Goal: Task Accomplishment & Management: Manage account settings

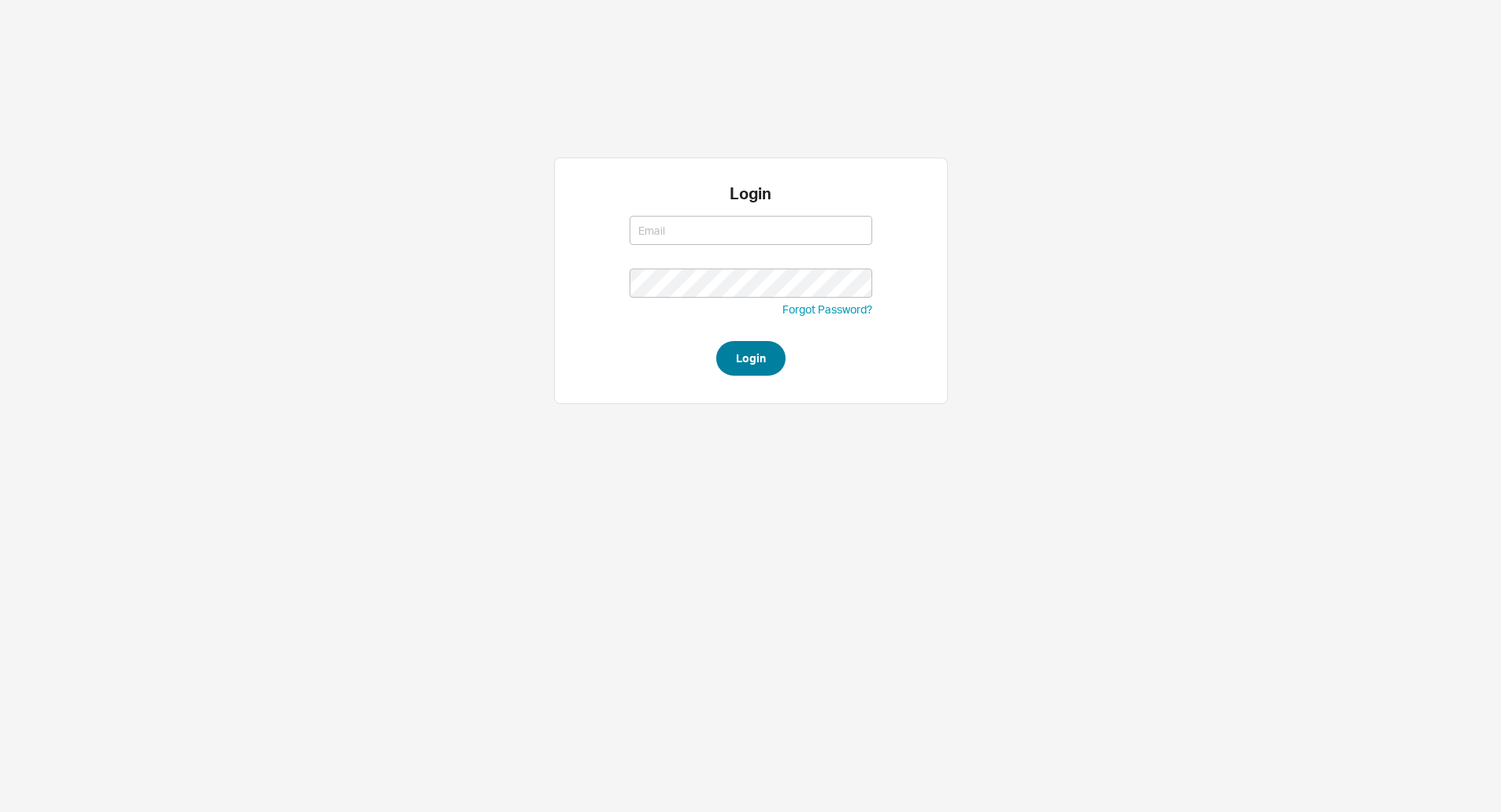
type input "ANGEL@asbathnj.com"
click at [739, 365] on button "Login" at bounding box center [750, 358] width 69 height 34
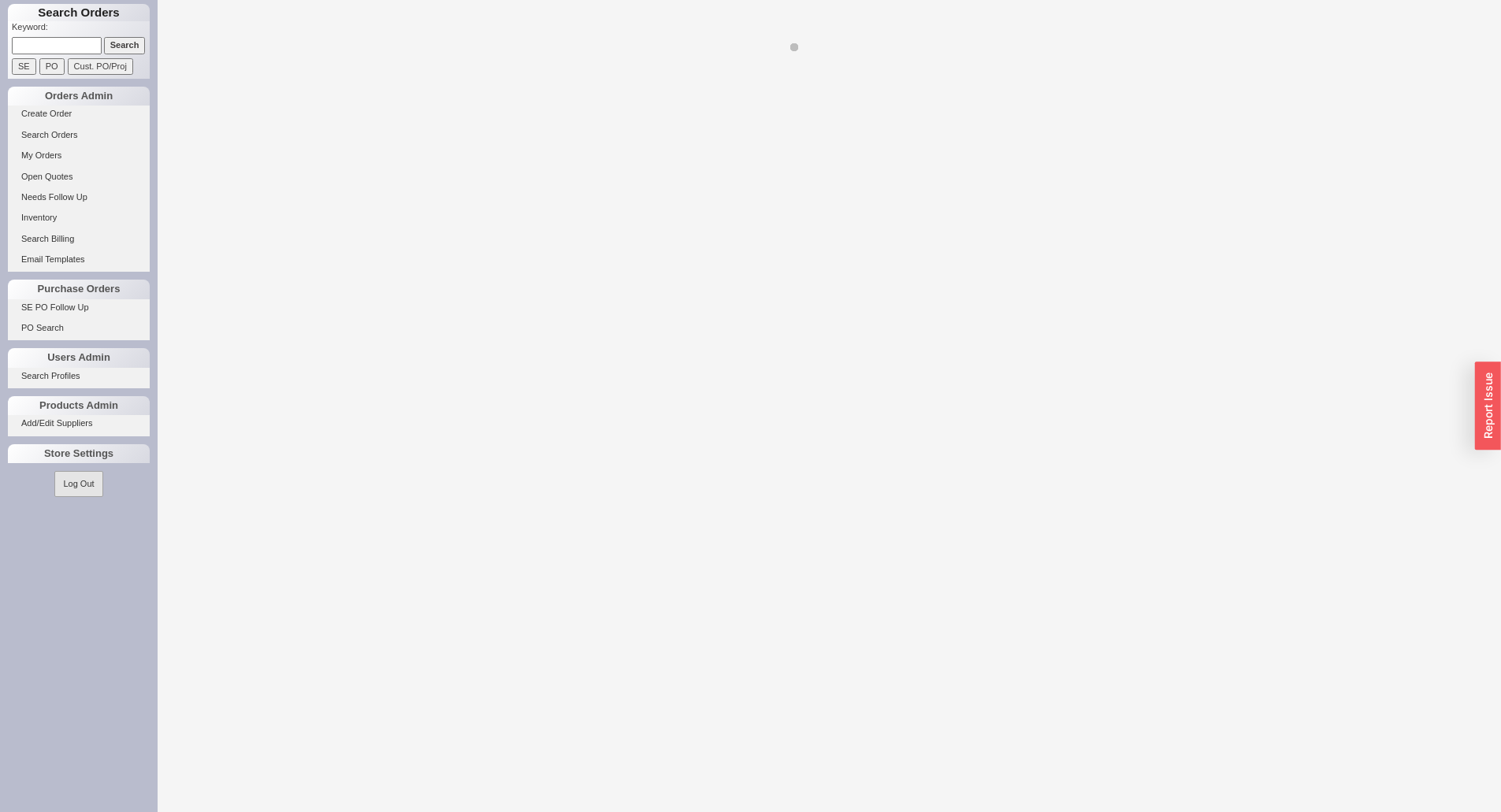
click at [34, 50] on input at bounding box center [56, 45] width 90 height 16
select select "LOW"
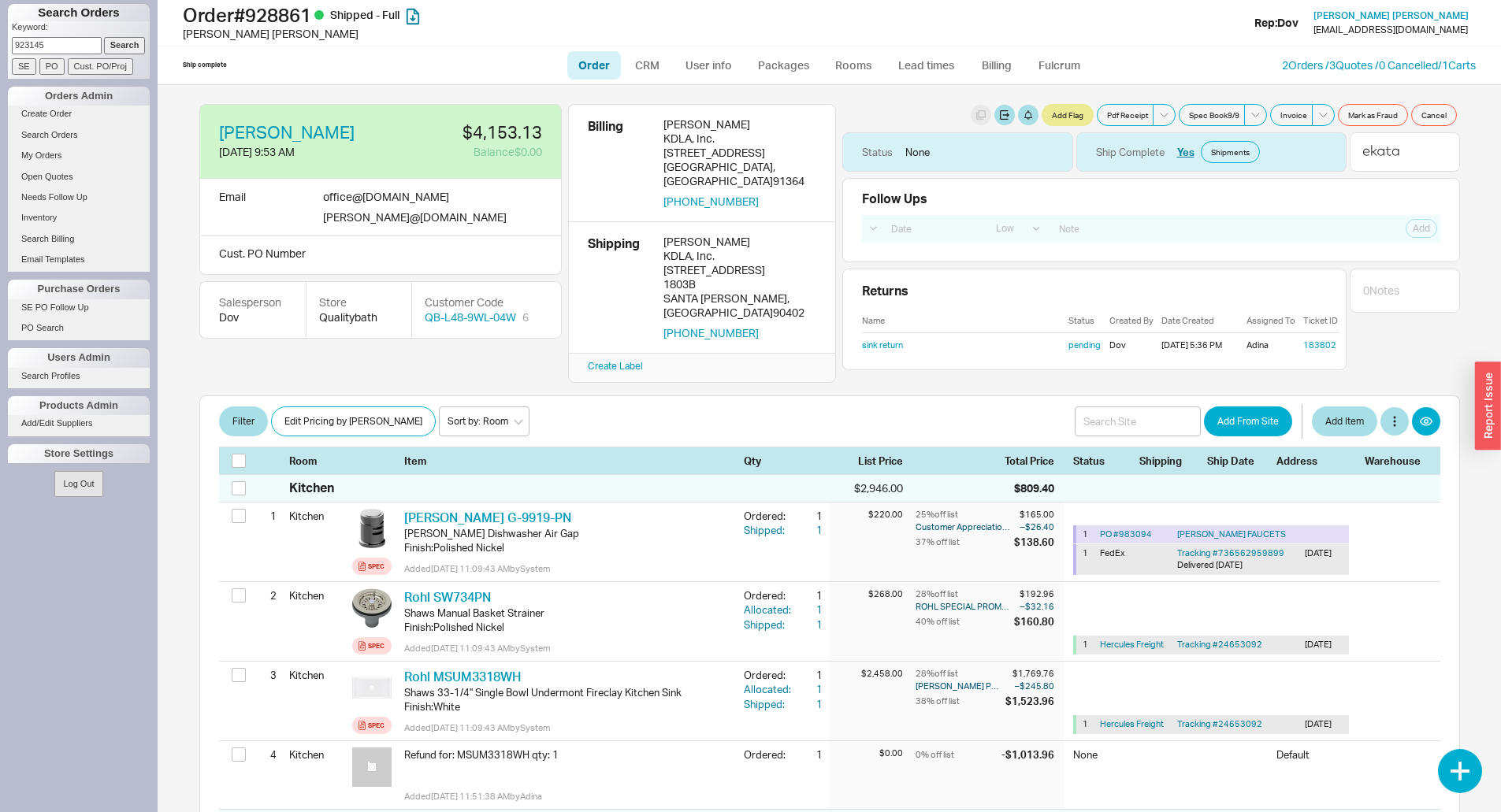
type input "923145"
click at [104, 37] on input "Search" at bounding box center [124, 45] width 42 height 16
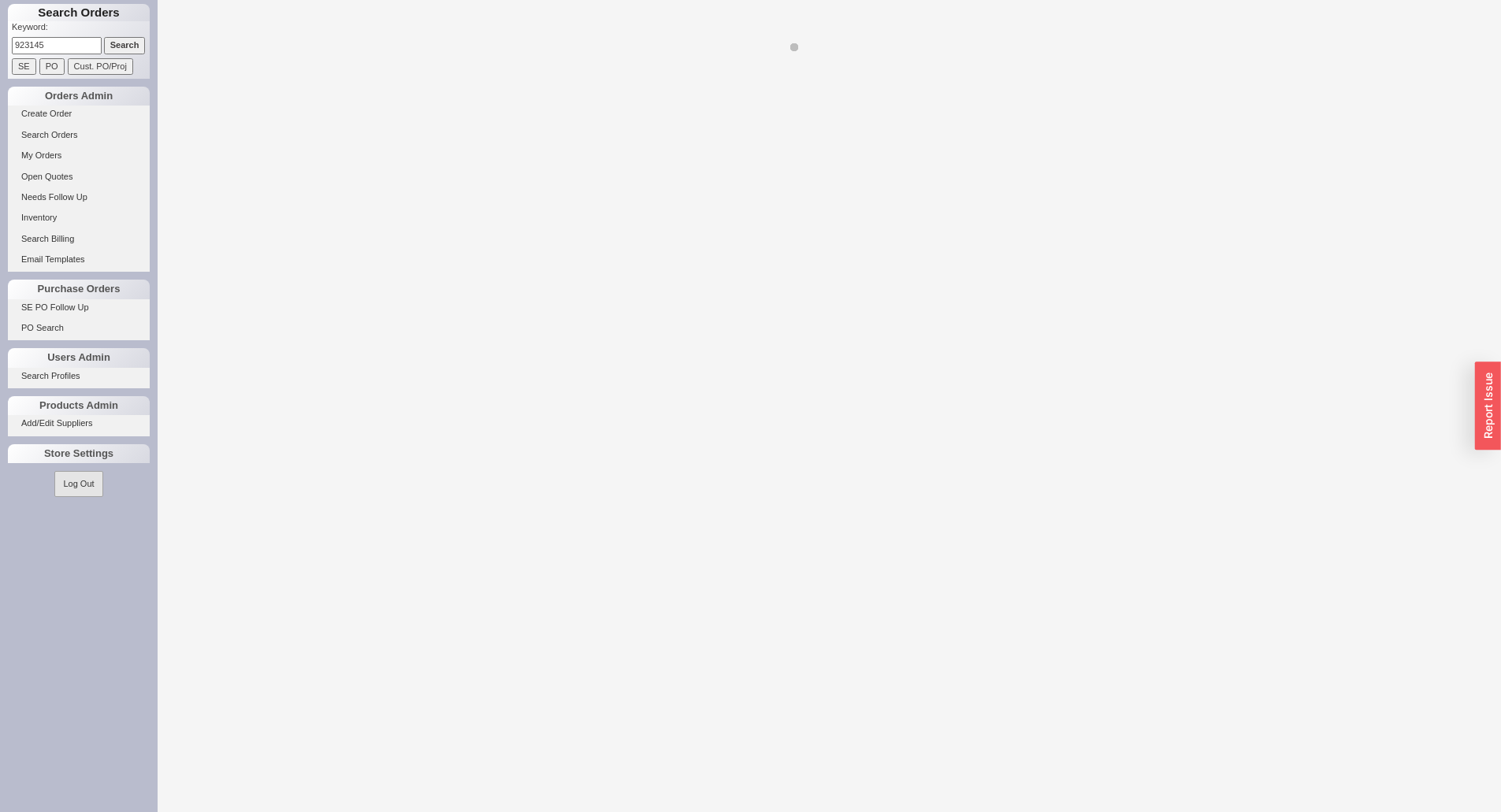
select select "LOW"
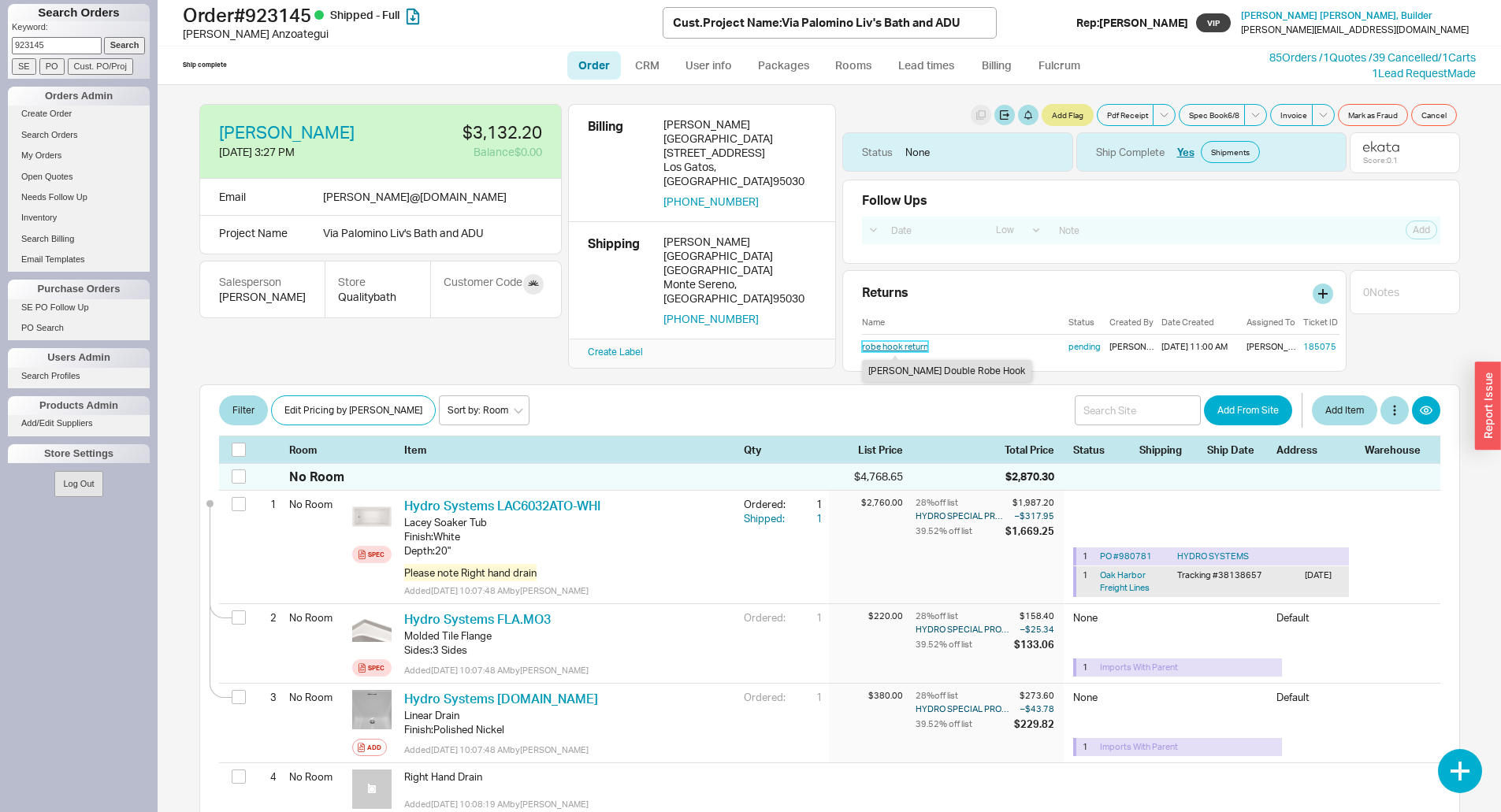
click at [866, 345] on link "robe hook return" at bounding box center [895, 347] width 66 height 11
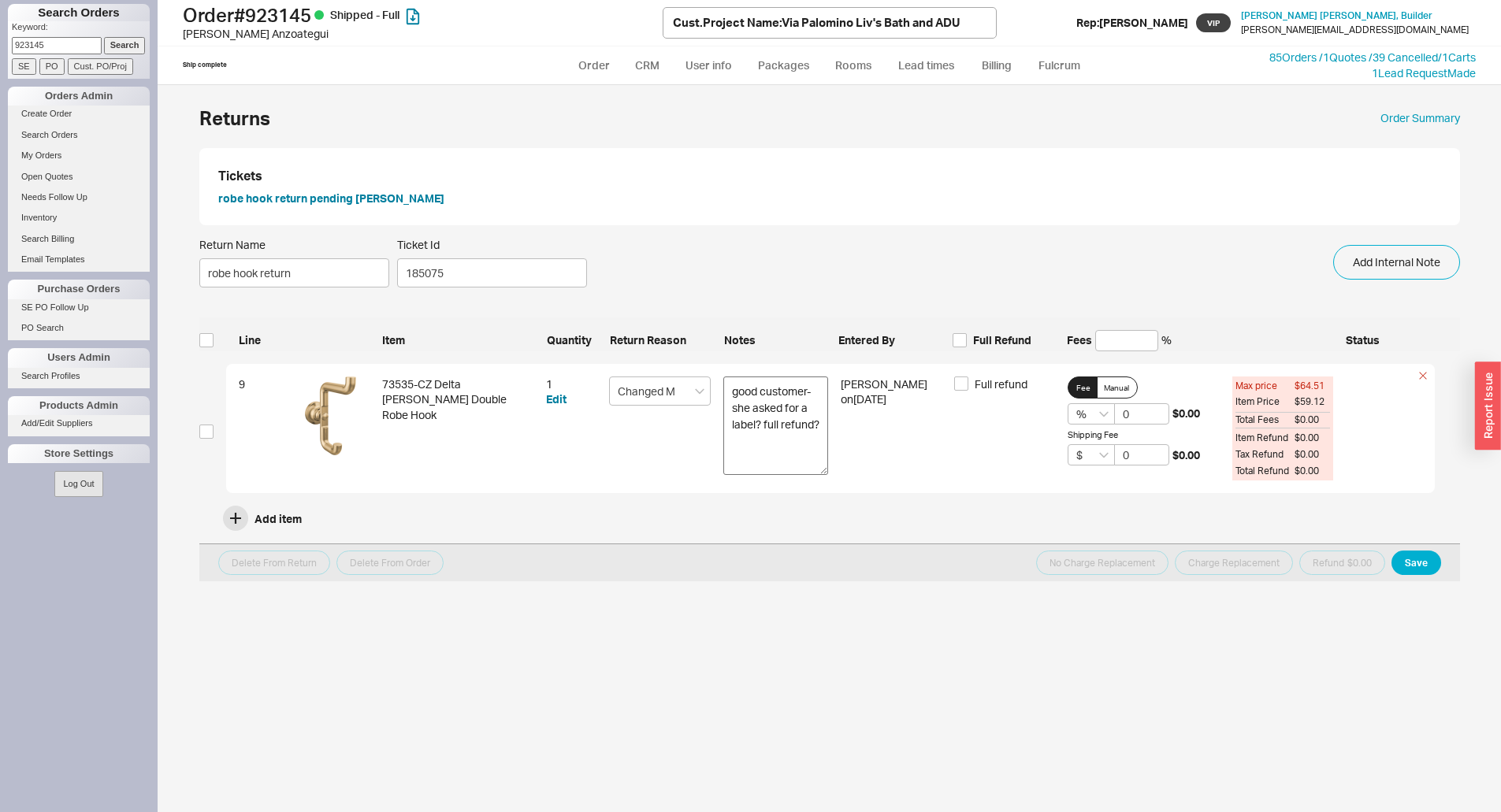
drag, startPoint x: 820, startPoint y: 417, endPoint x: 823, endPoint y: 470, distance: 53.1
click at [823, 470] on textarea "good customer- she asked for a label? full refund?" at bounding box center [775, 425] width 104 height 99
click at [77, 44] on input "923145" at bounding box center [56, 45] width 90 height 16
type input "907981"
click at [104, 37] on input "Search" at bounding box center [124, 45] width 42 height 16
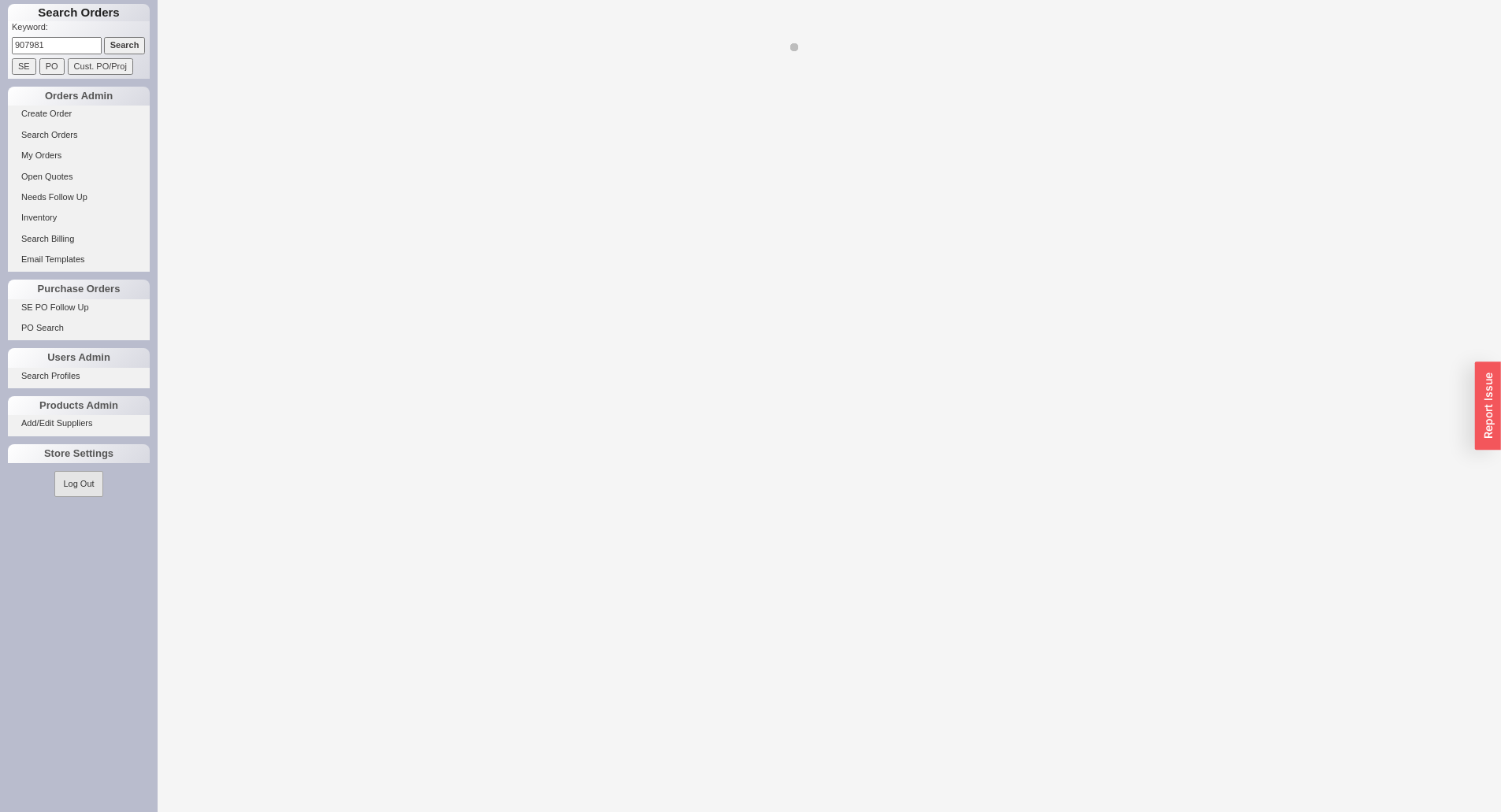
select select "LOW"
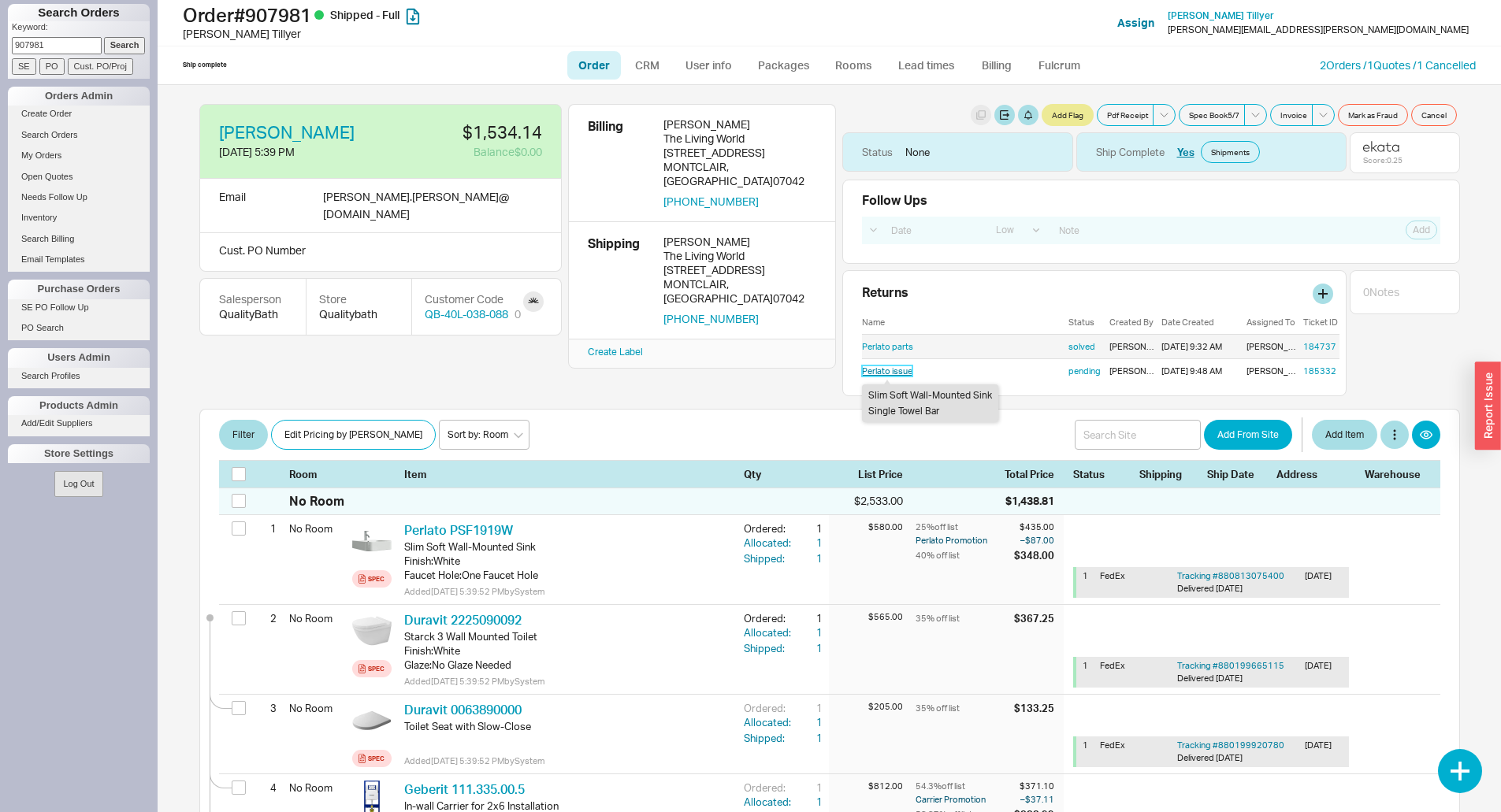
click at [871, 373] on link "Perlato issue" at bounding box center [886, 371] width 50 height 11
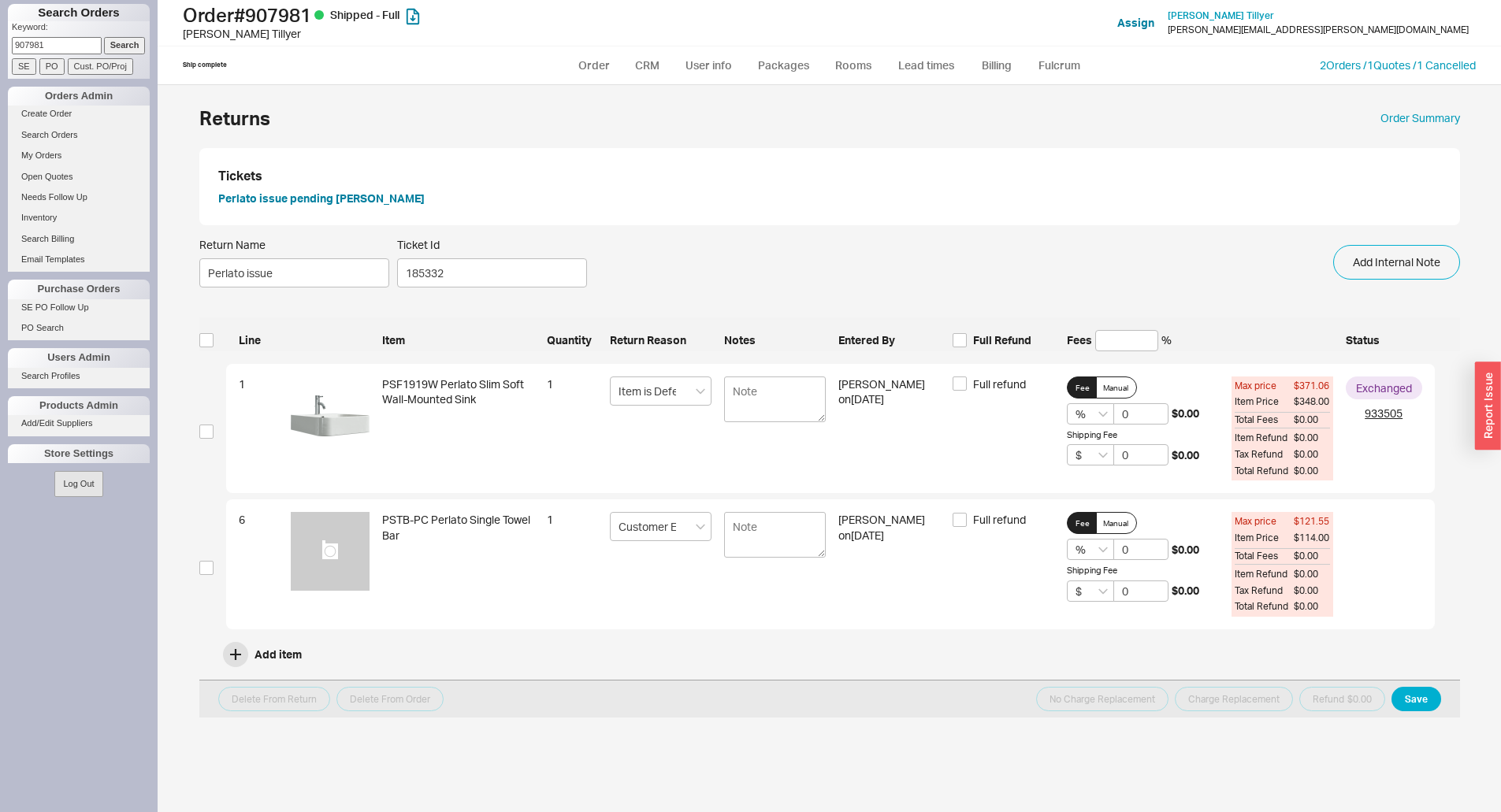
select select "LOW"
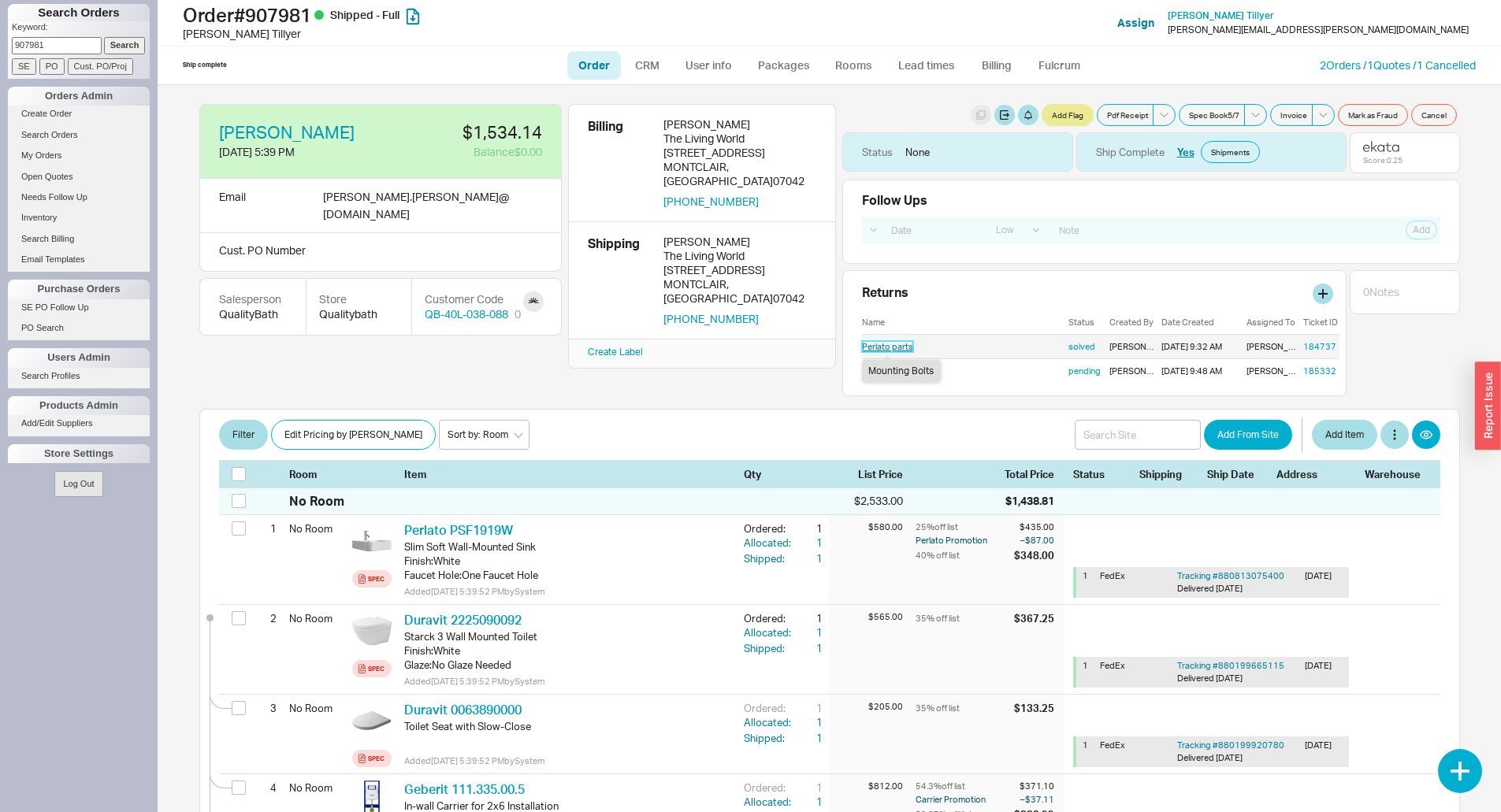
click at [878, 345] on link "Perlato parts" at bounding box center [887, 347] width 51 height 11
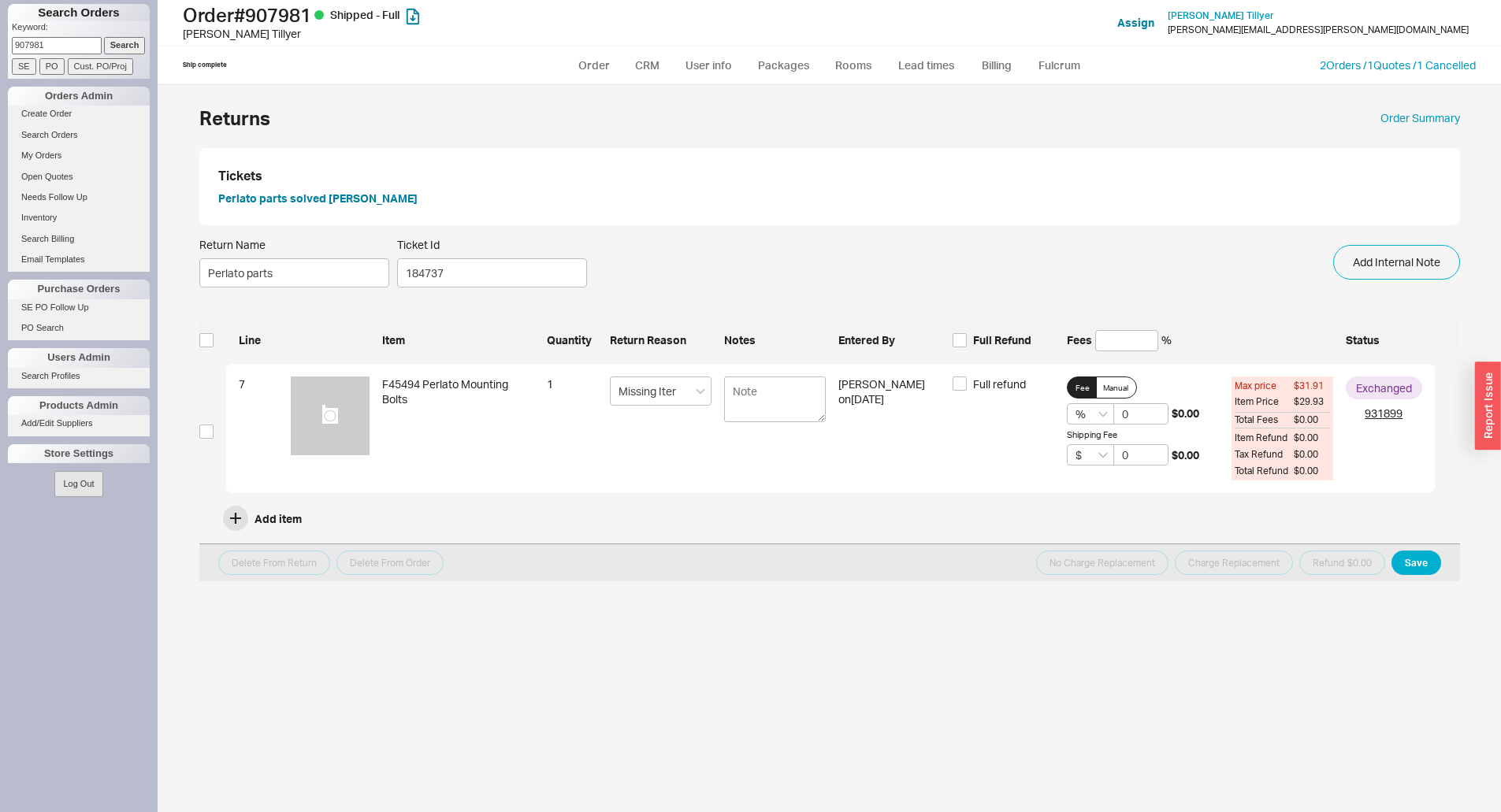
select select "LOW"
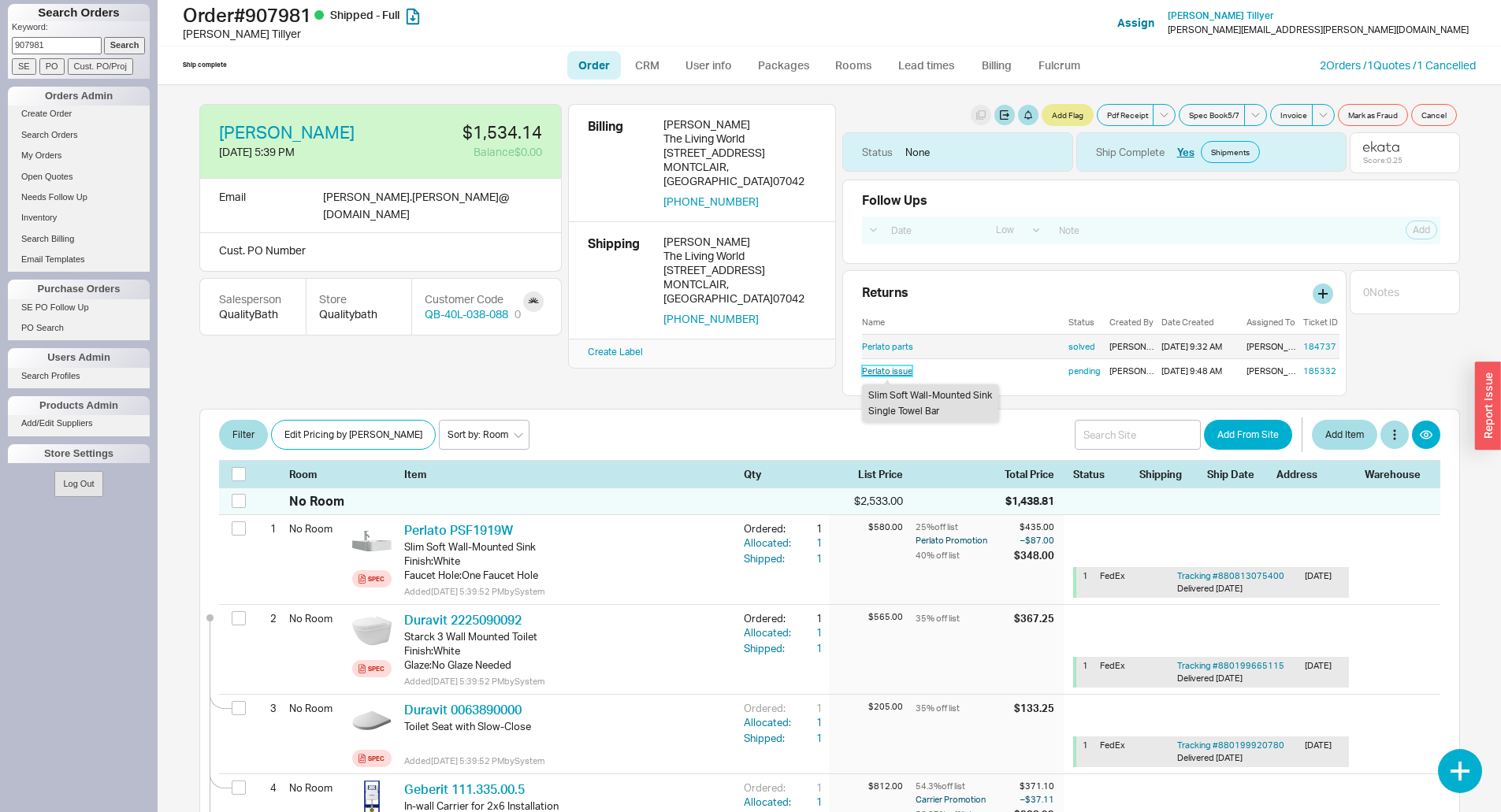
click at [869, 372] on link "Perlato issue" at bounding box center [886, 371] width 50 height 11
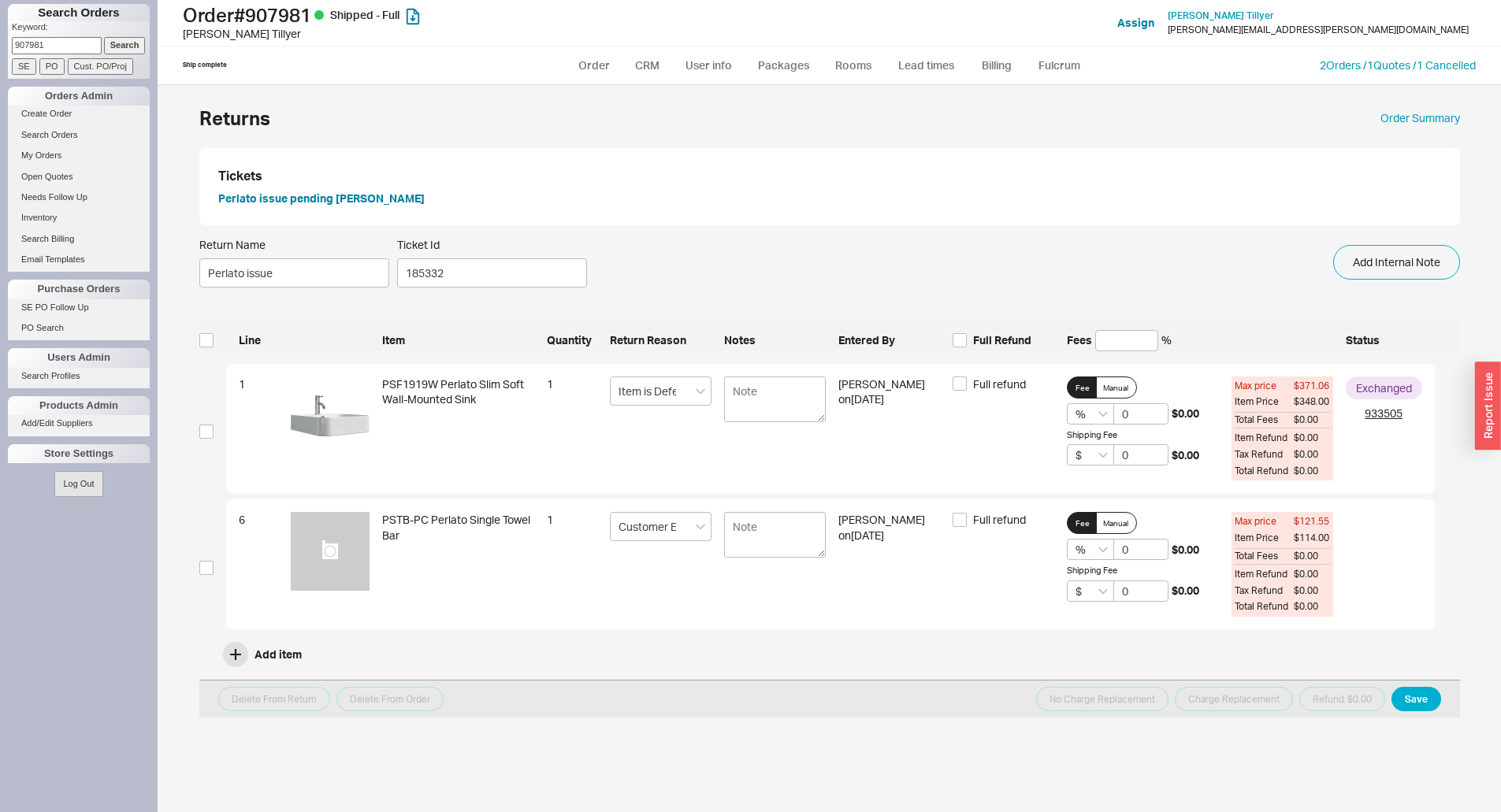
select select "LOW"
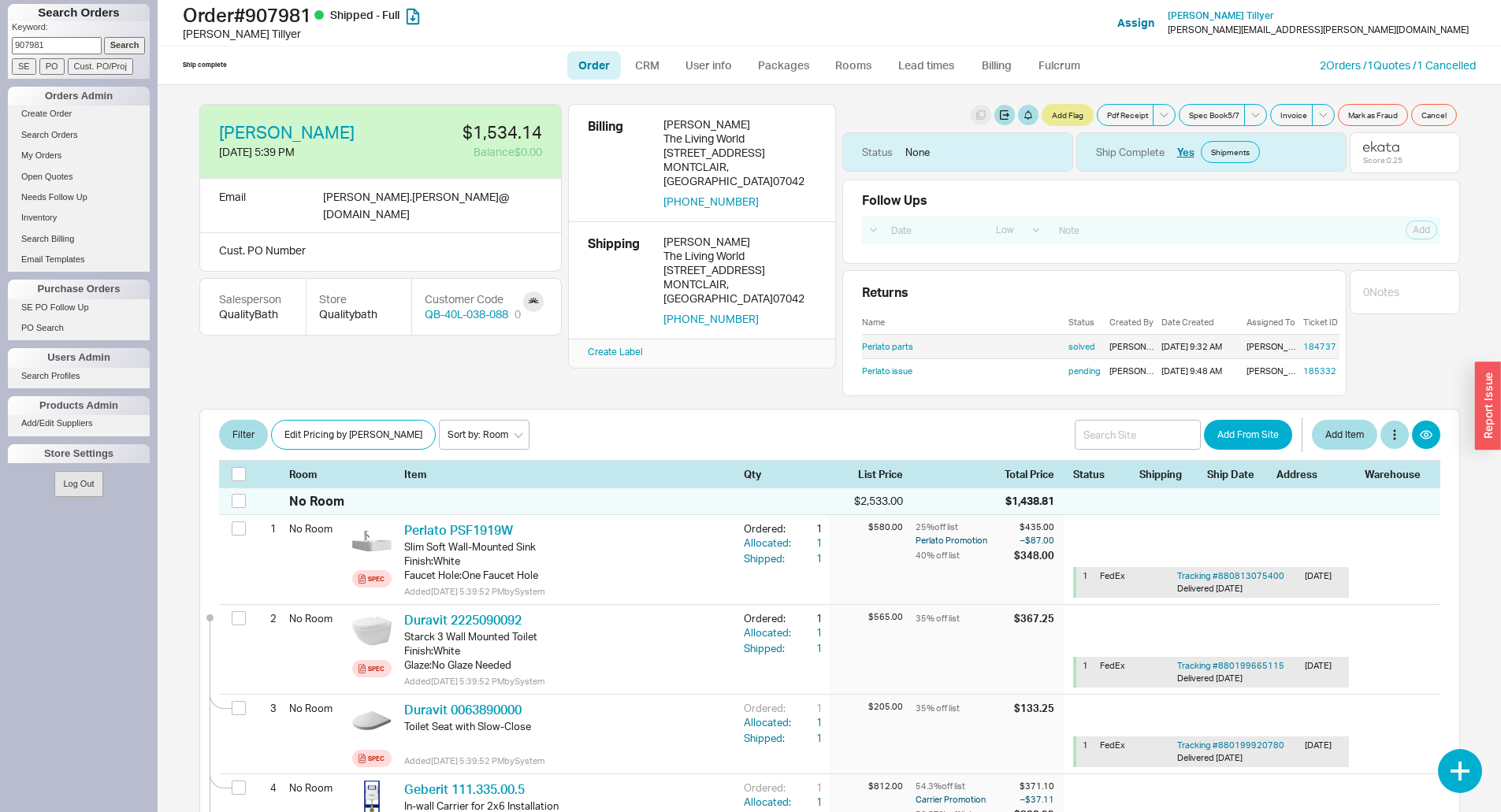
click at [63, 43] on input "907981" at bounding box center [56, 45] width 90 height 16
type input "911465"
click at [104, 37] on input "Search" at bounding box center [124, 45] width 42 height 16
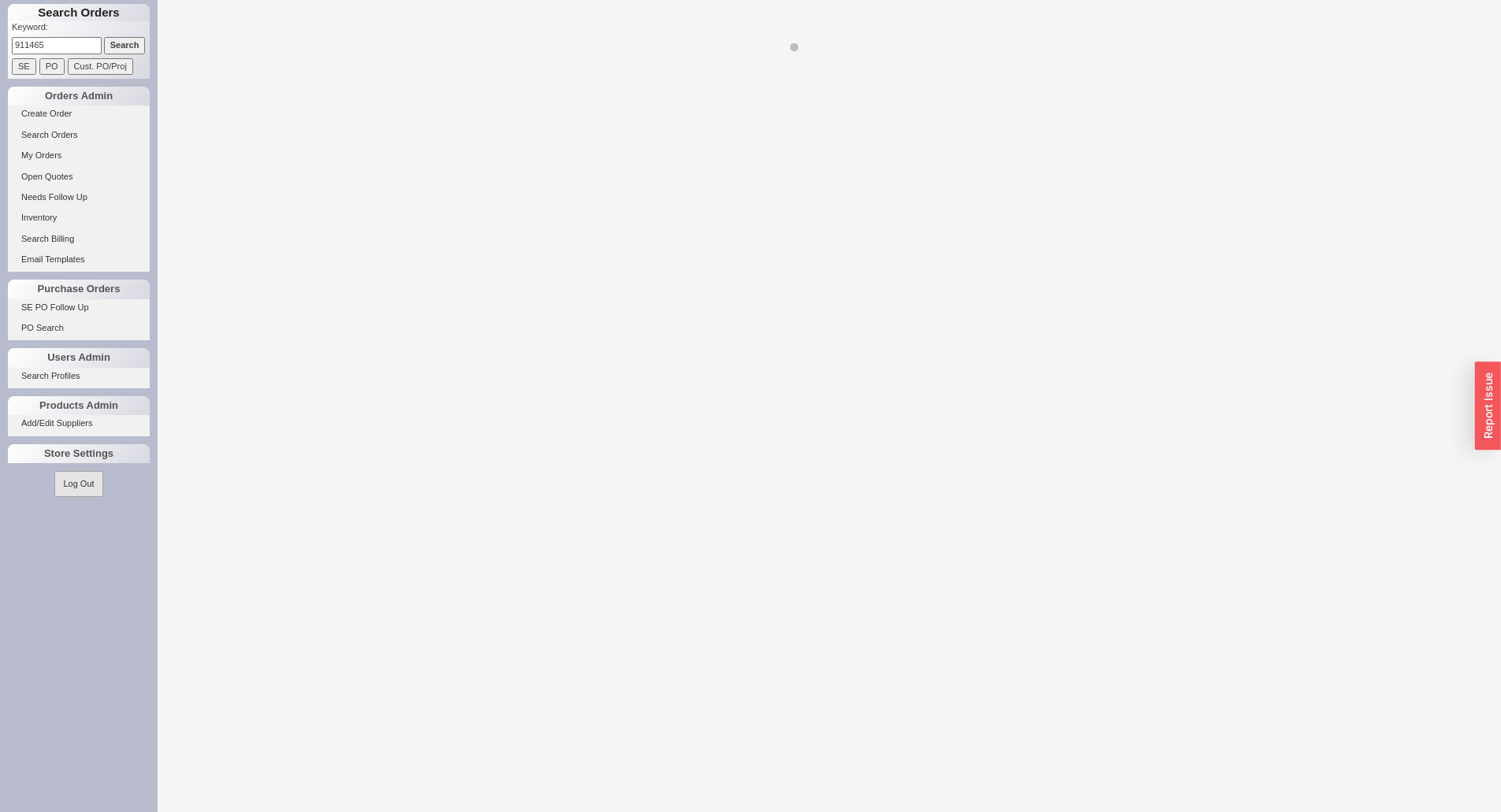
select select "LOW"
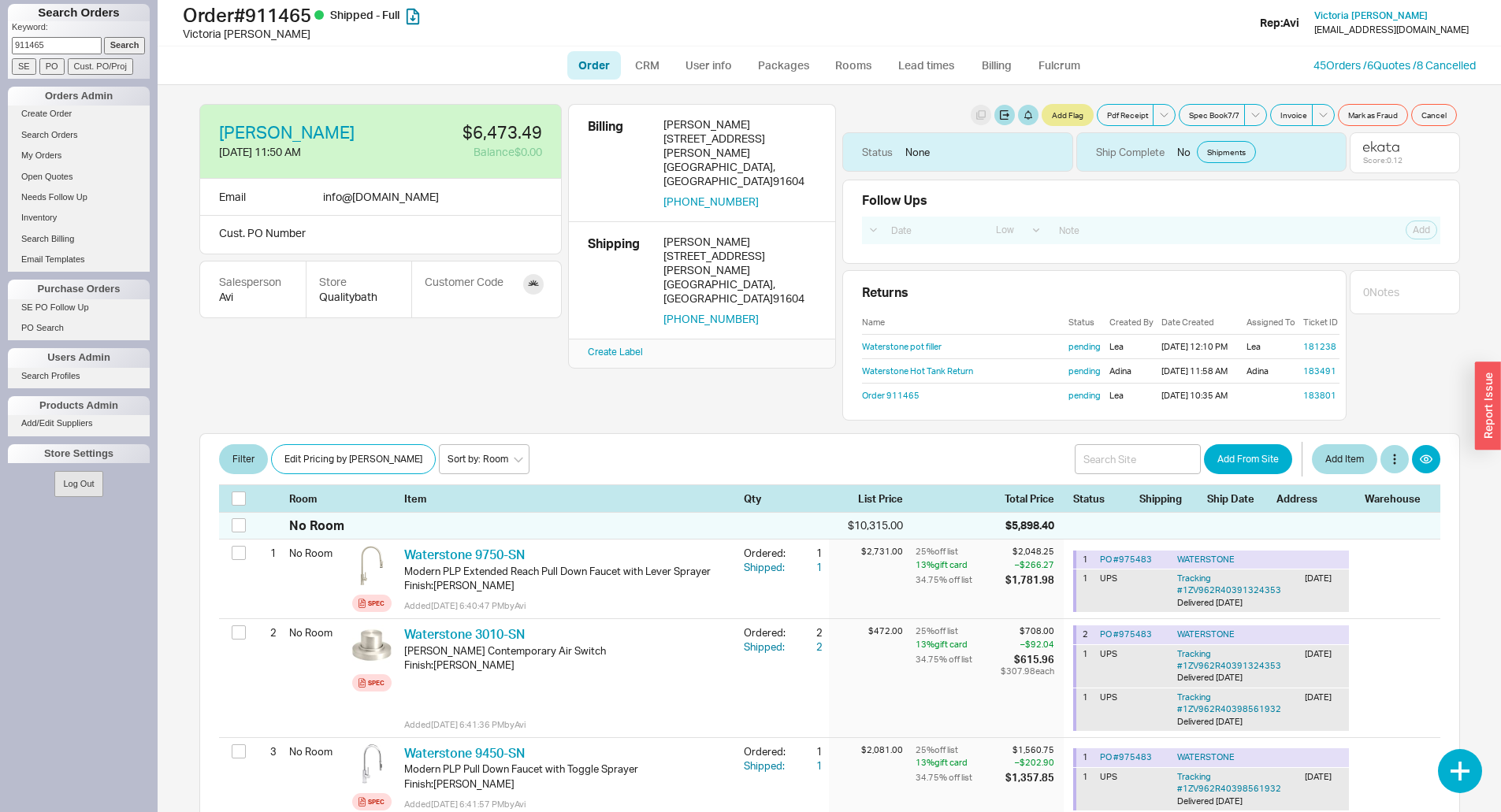
scroll to position [79, 0]
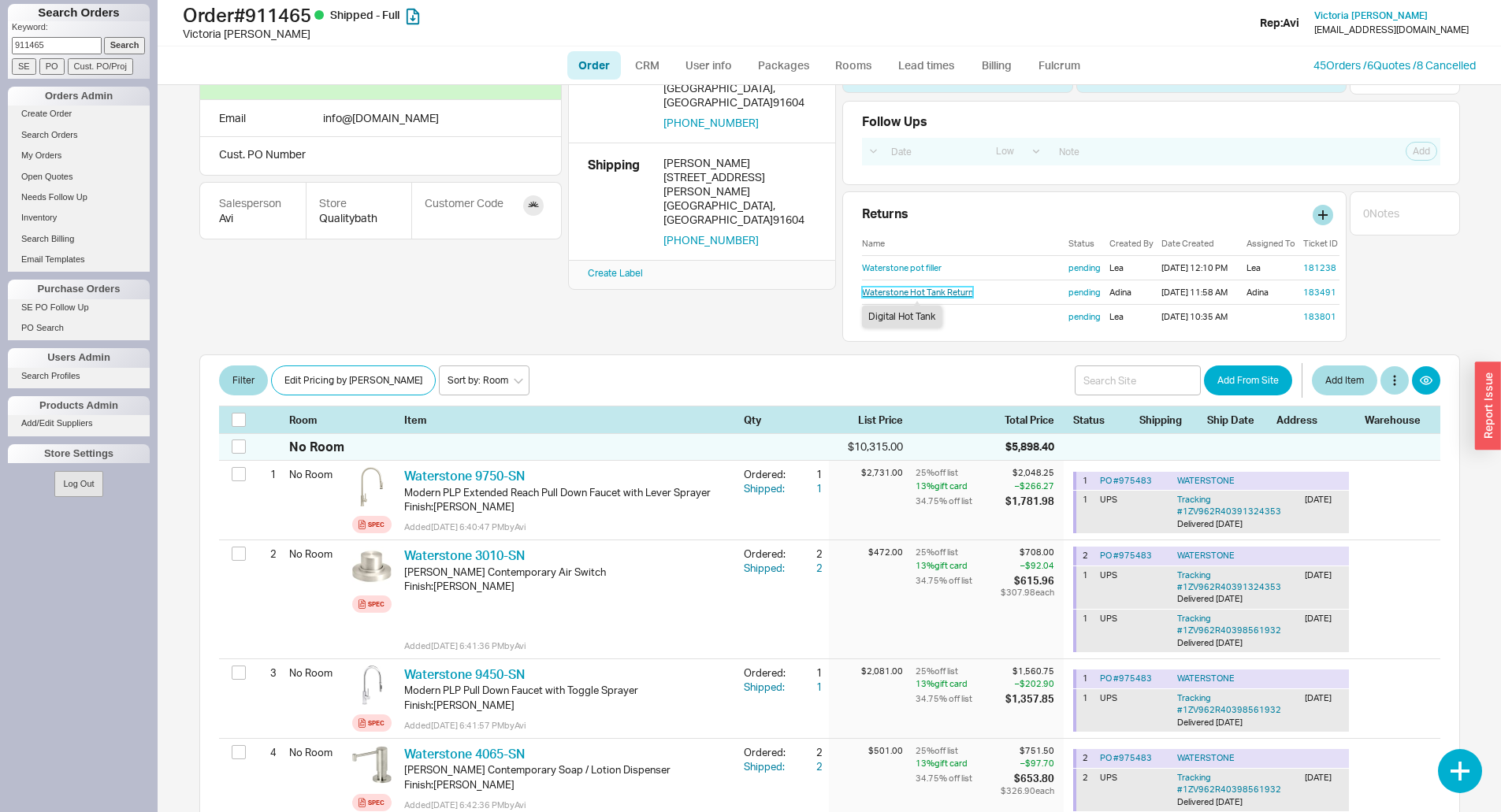
click at [867, 290] on link "Waterstone Hot Tank Return" at bounding box center [917, 293] width 111 height 11
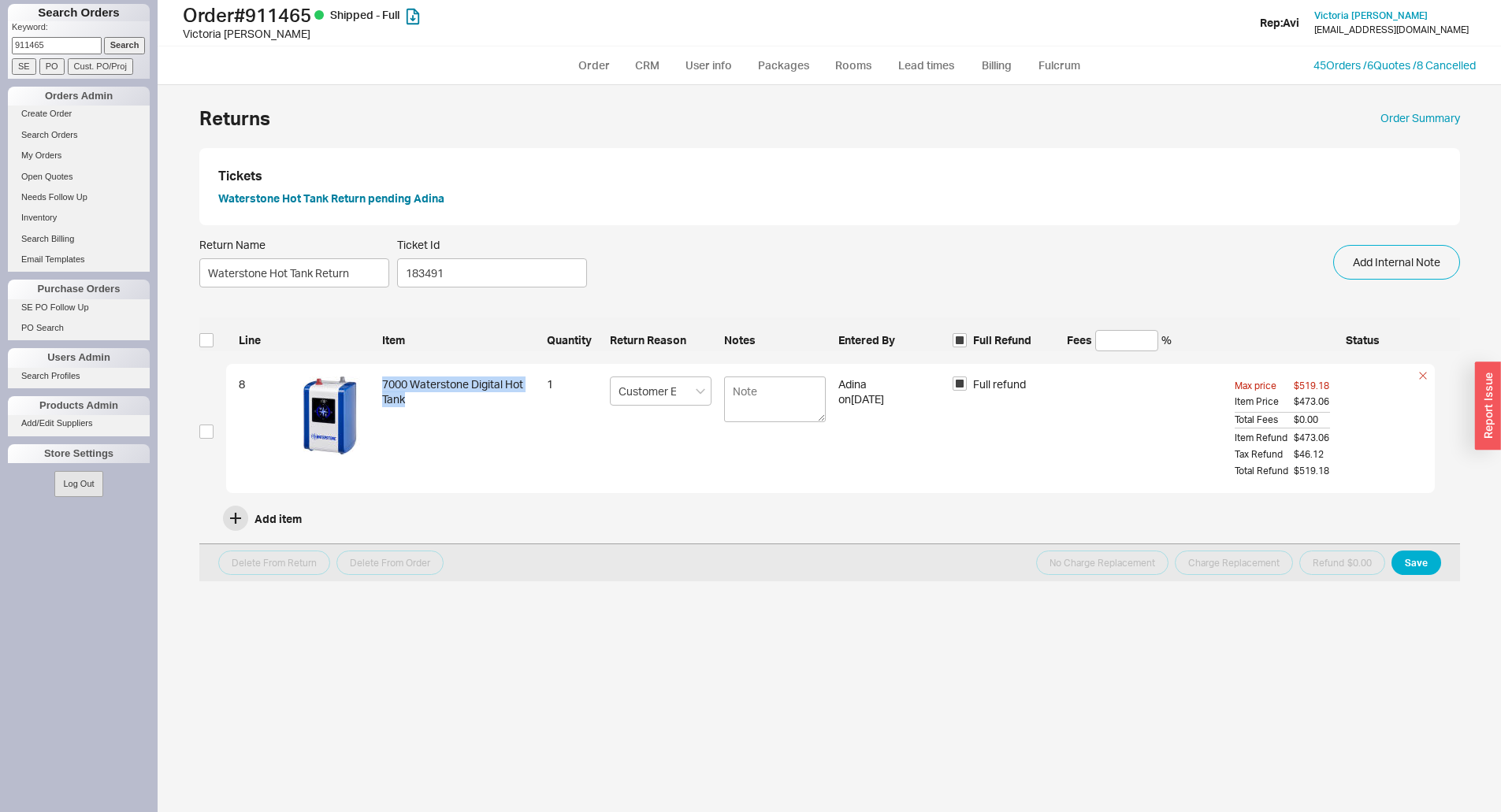
drag, startPoint x: 380, startPoint y: 383, endPoint x: 526, endPoint y: 396, distance: 146.6
click at [526, 396] on div "8 7000 Waterstone Digital Hot Tank 1 Customer Error Adina on [DATE] Full refund…" at bounding box center [830, 428] width 1208 height 130
copy div "7000 Waterstone Digital Hot Tank"
select select "LOW"
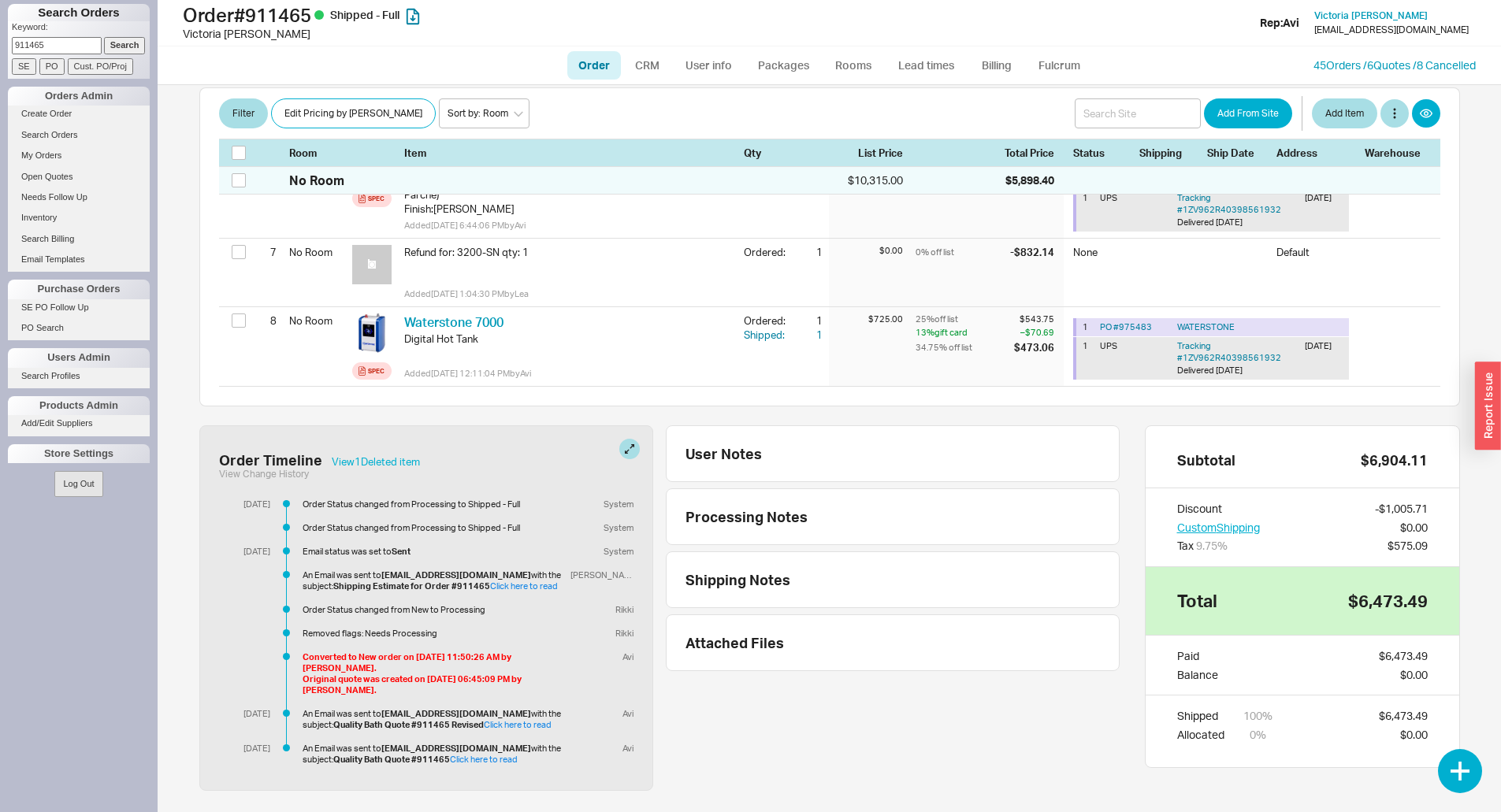
scroll to position [850, 0]
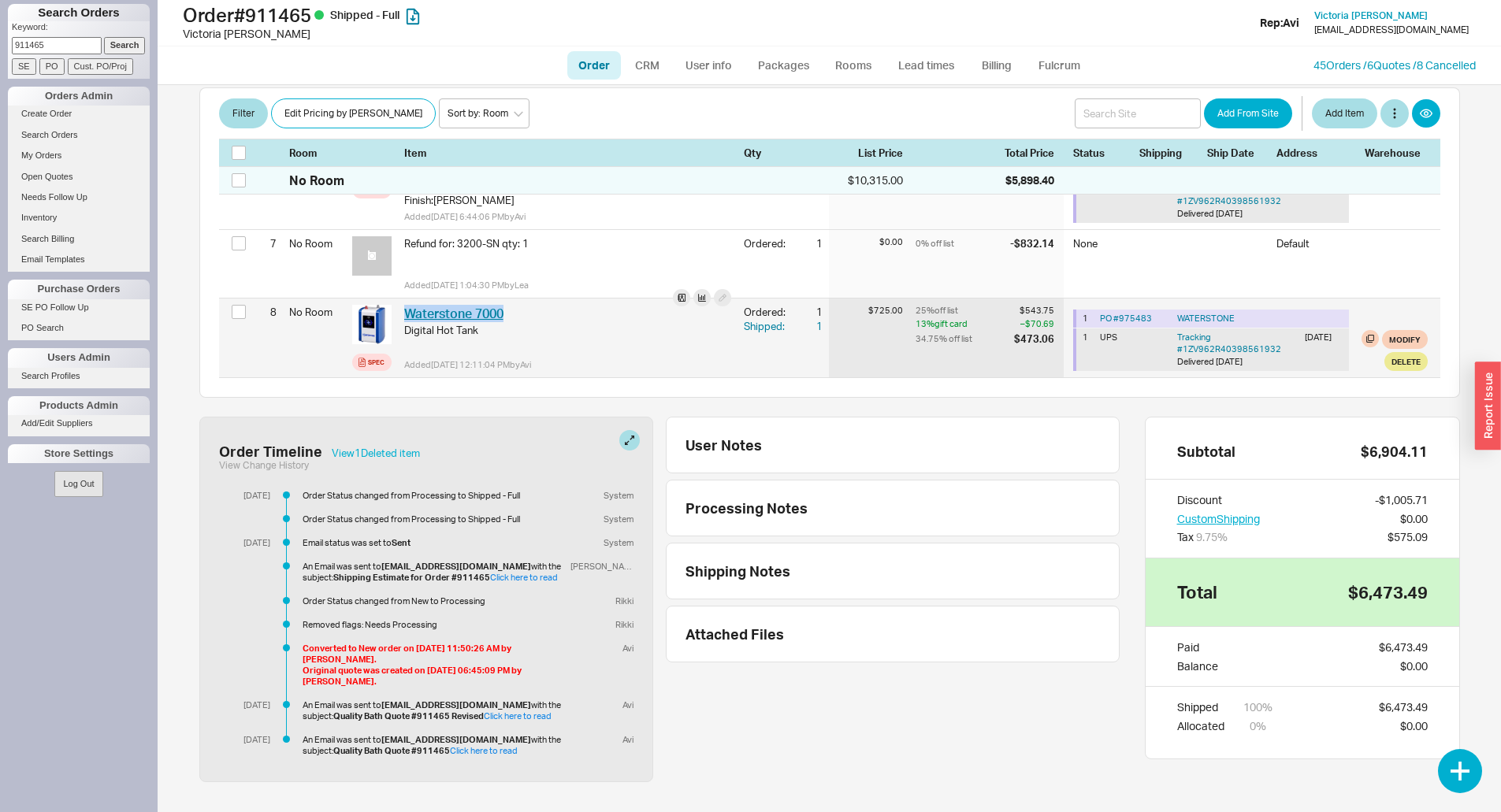
drag, startPoint x: 516, startPoint y: 295, endPoint x: 406, endPoint y: 299, distance: 110.1
click at [406, 305] on div "Waterstone 7000 WTR 7000" at bounding box center [567, 313] width 327 height 17
copy link "Waterstone 7000"
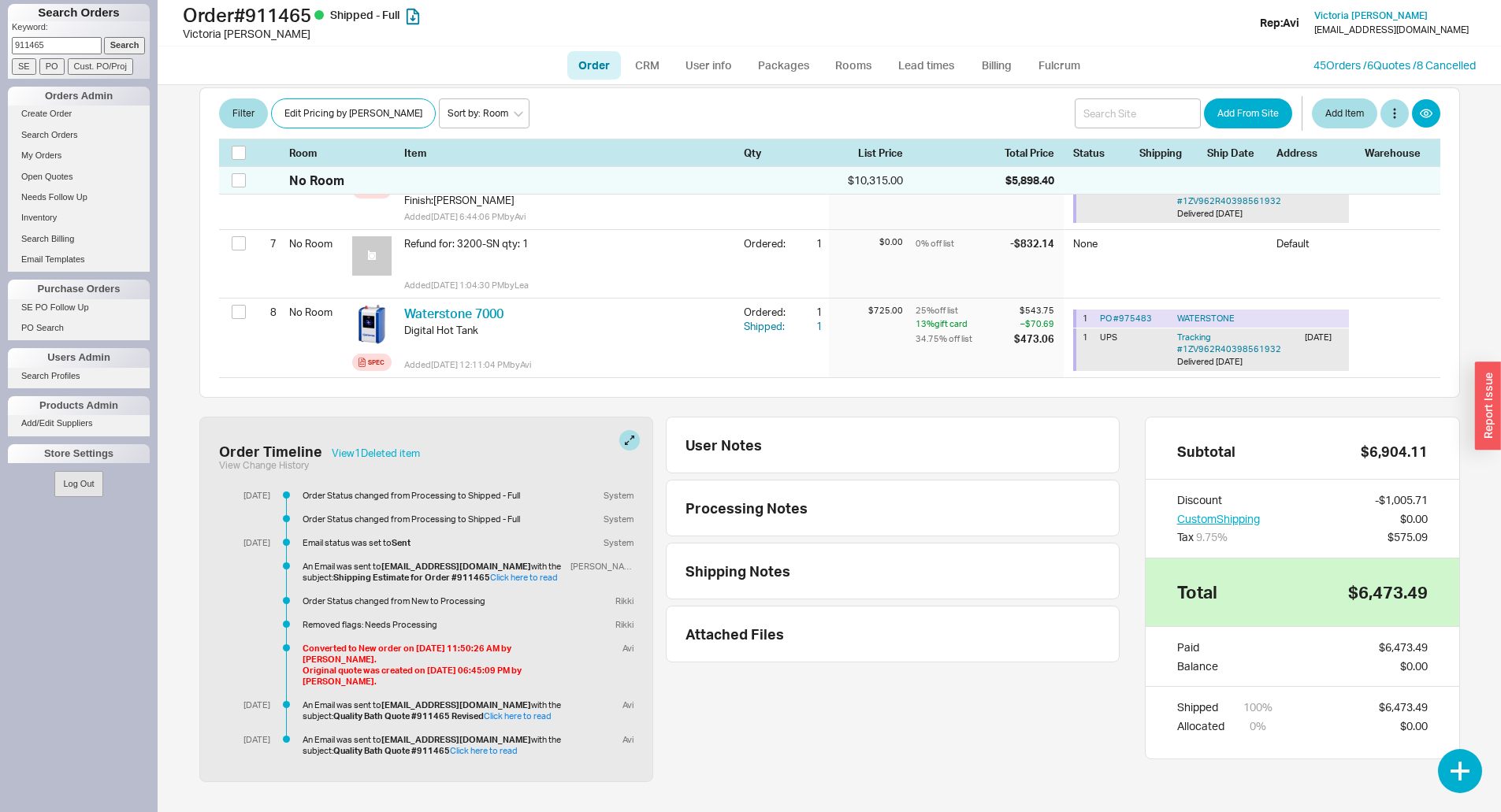
click at [67, 44] on input "911465" at bounding box center [56, 45] width 90 height 16
type input "923356"
click at [104, 37] on input "Search" at bounding box center [124, 45] width 42 height 16
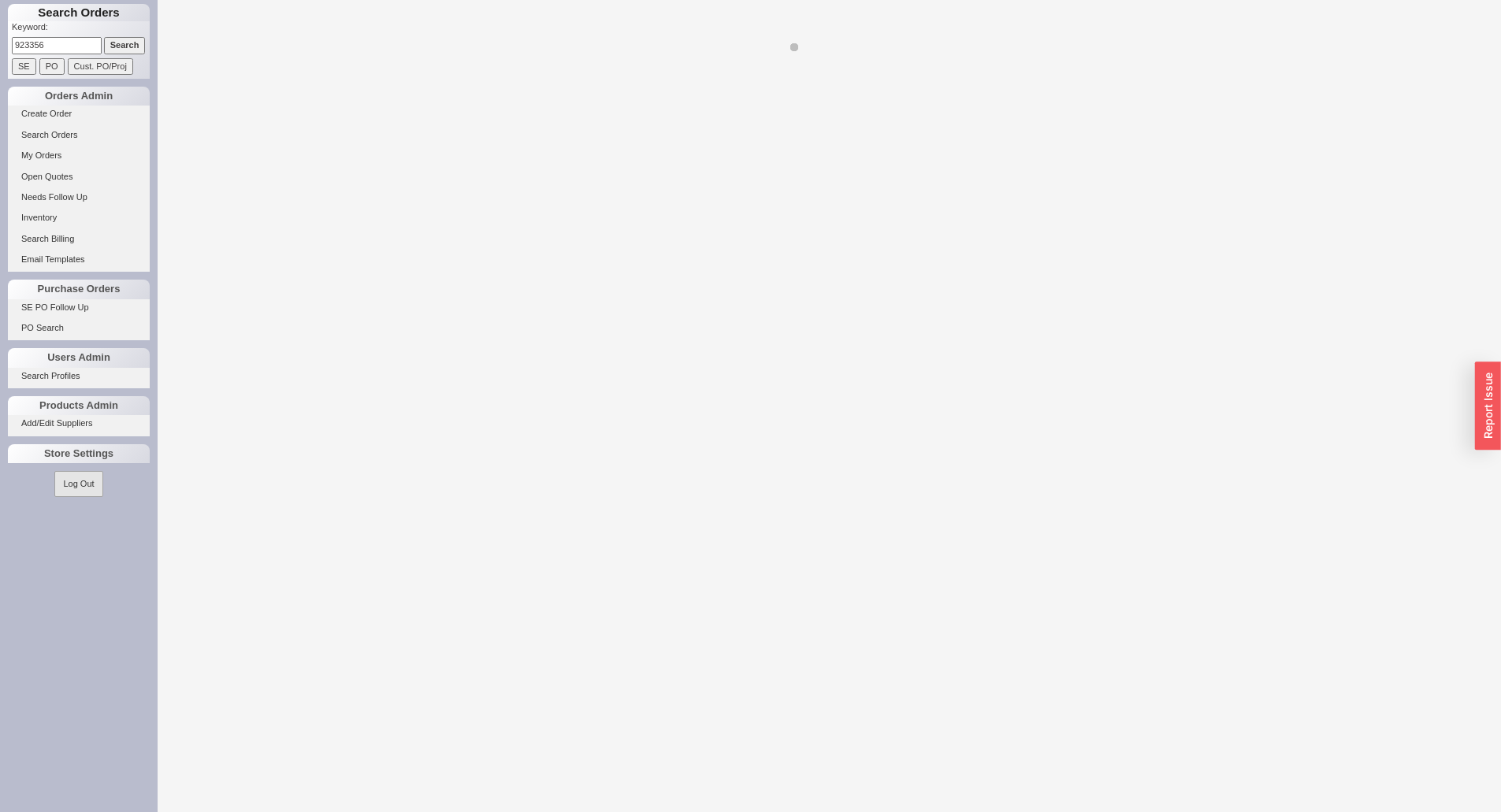
select select "LOW"
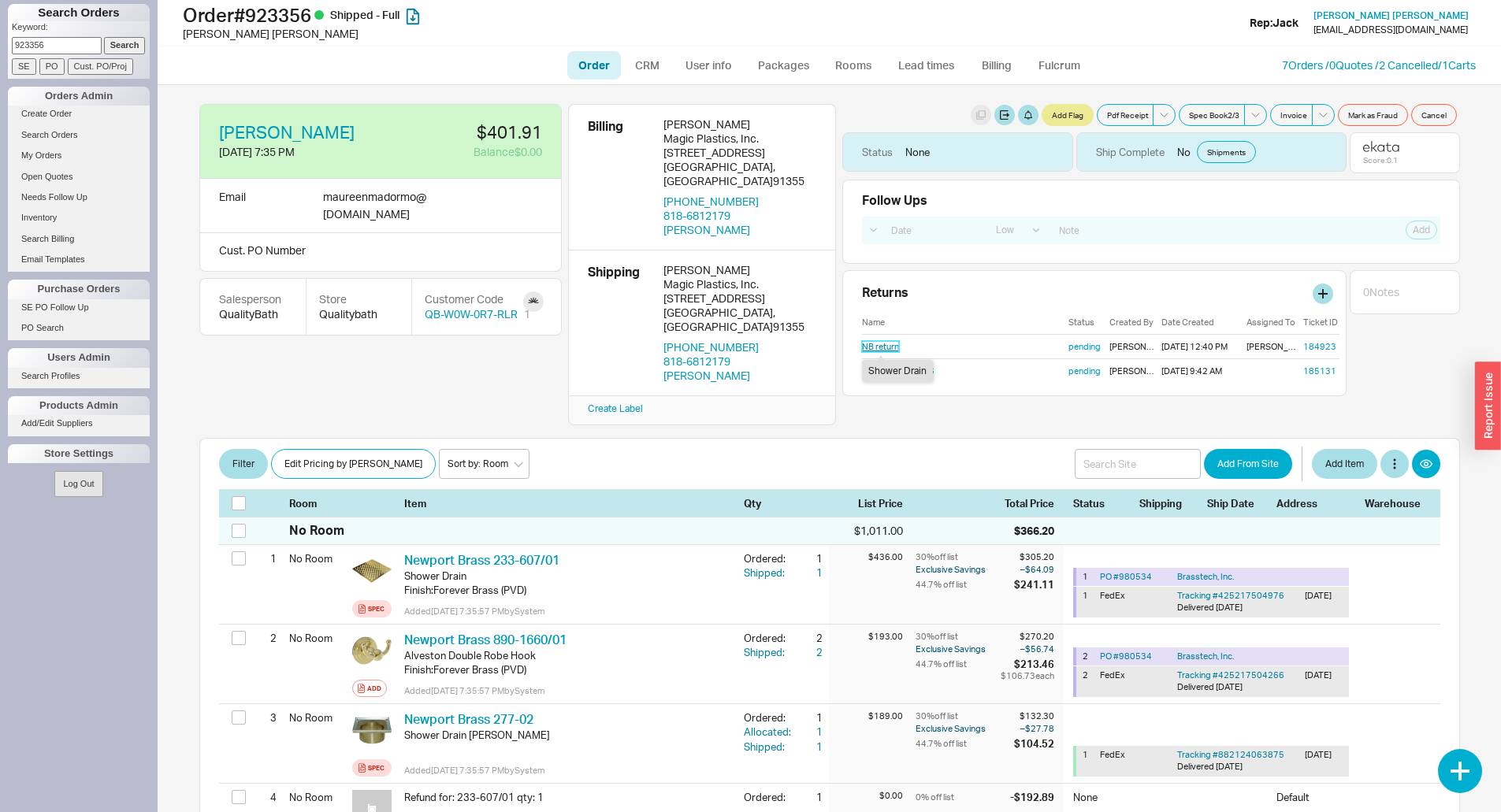
click at [882, 349] on link "NB return" at bounding box center [880, 347] width 37 height 11
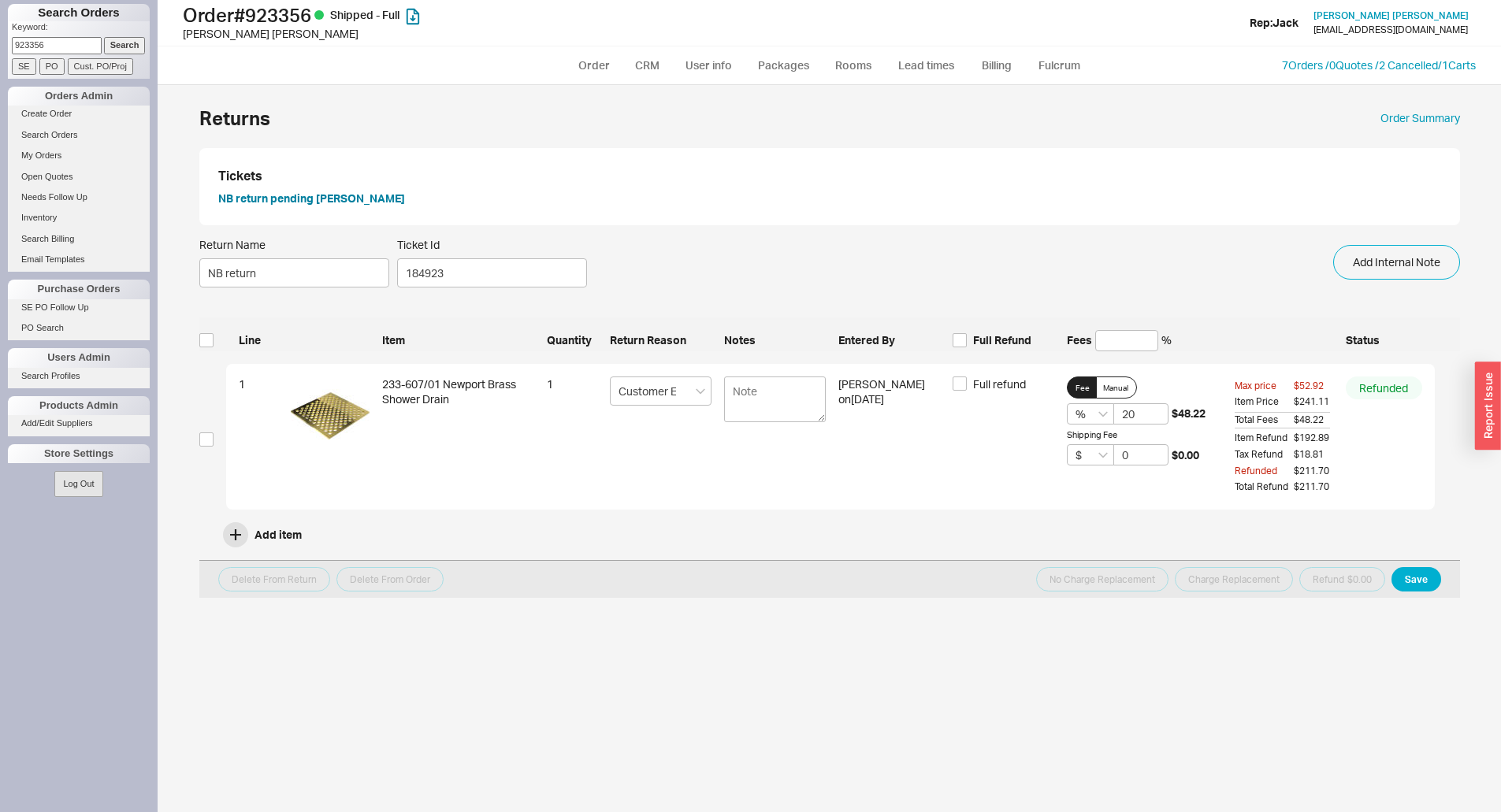
select select "LOW"
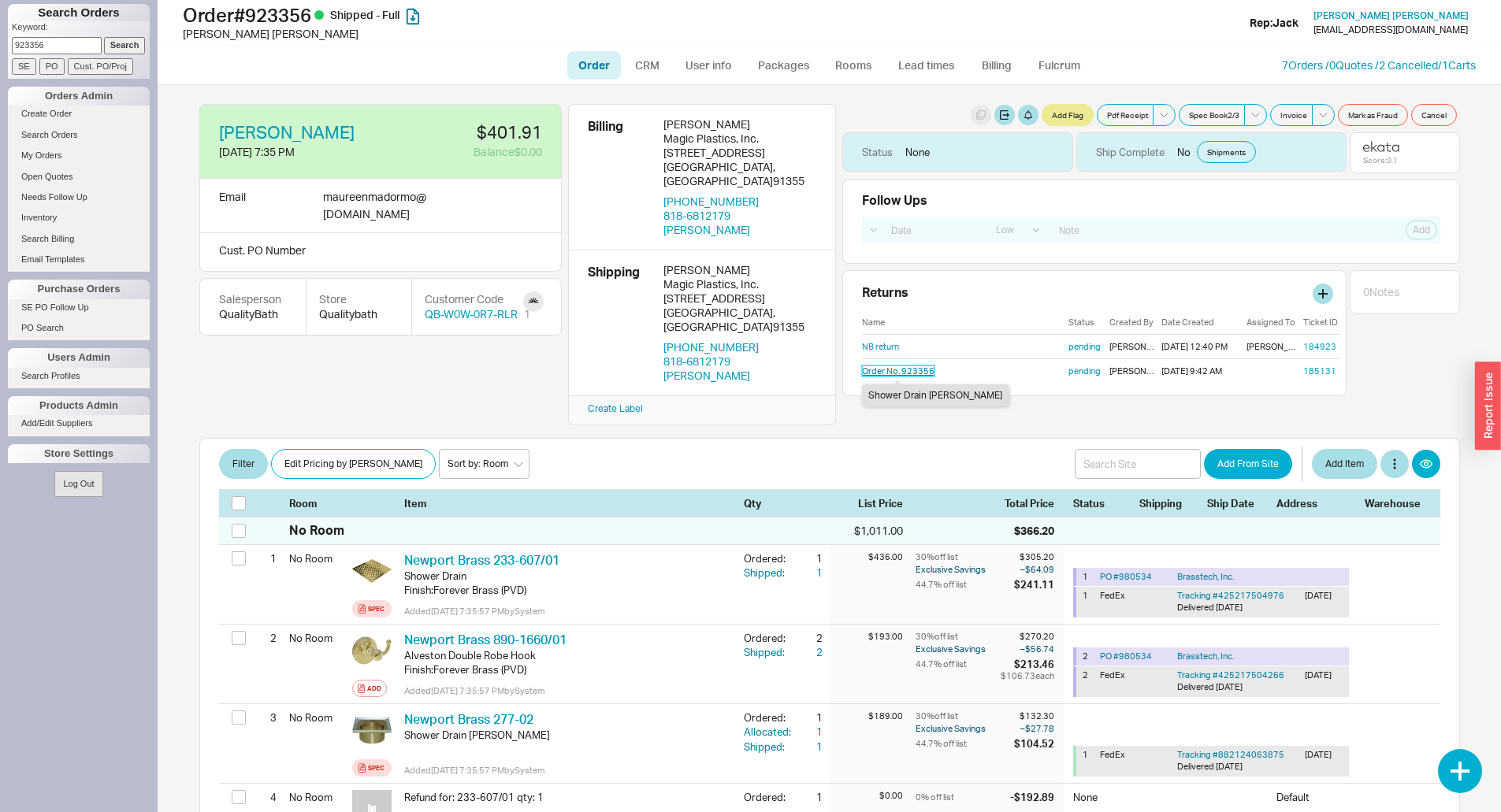
click at [880, 373] on link "Order No. 923356" at bounding box center [898, 371] width 72 height 11
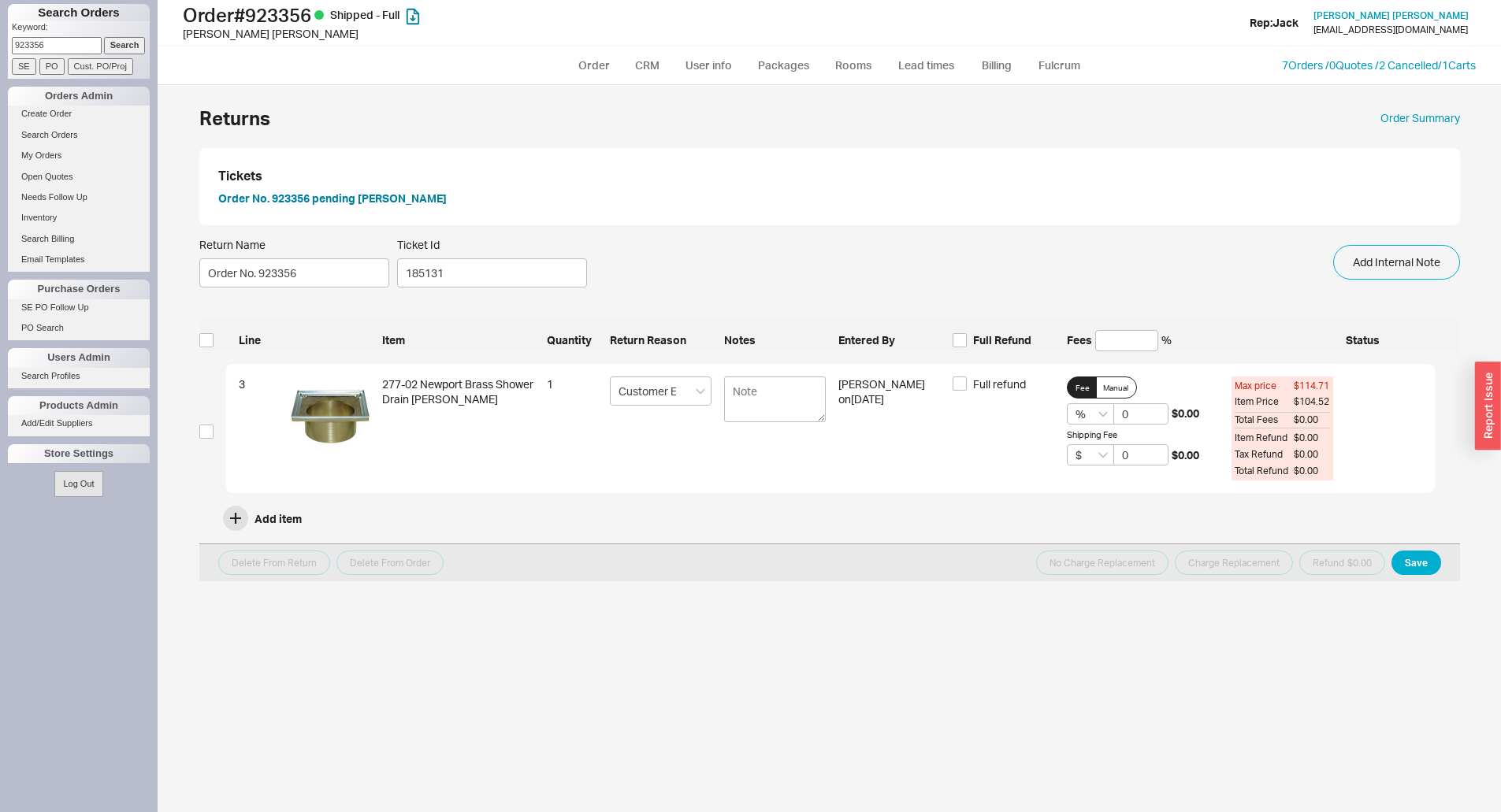
click at [39, 46] on input "923356" at bounding box center [56, 45] width 90 height 16
type input "6"
click at [39, 46] on input "6" at bounding box center [56, 45] width 90 height 16
type input "930499"
click at [104, 37] on input "Search" at bounding box center [124, 45] width 42 height 16
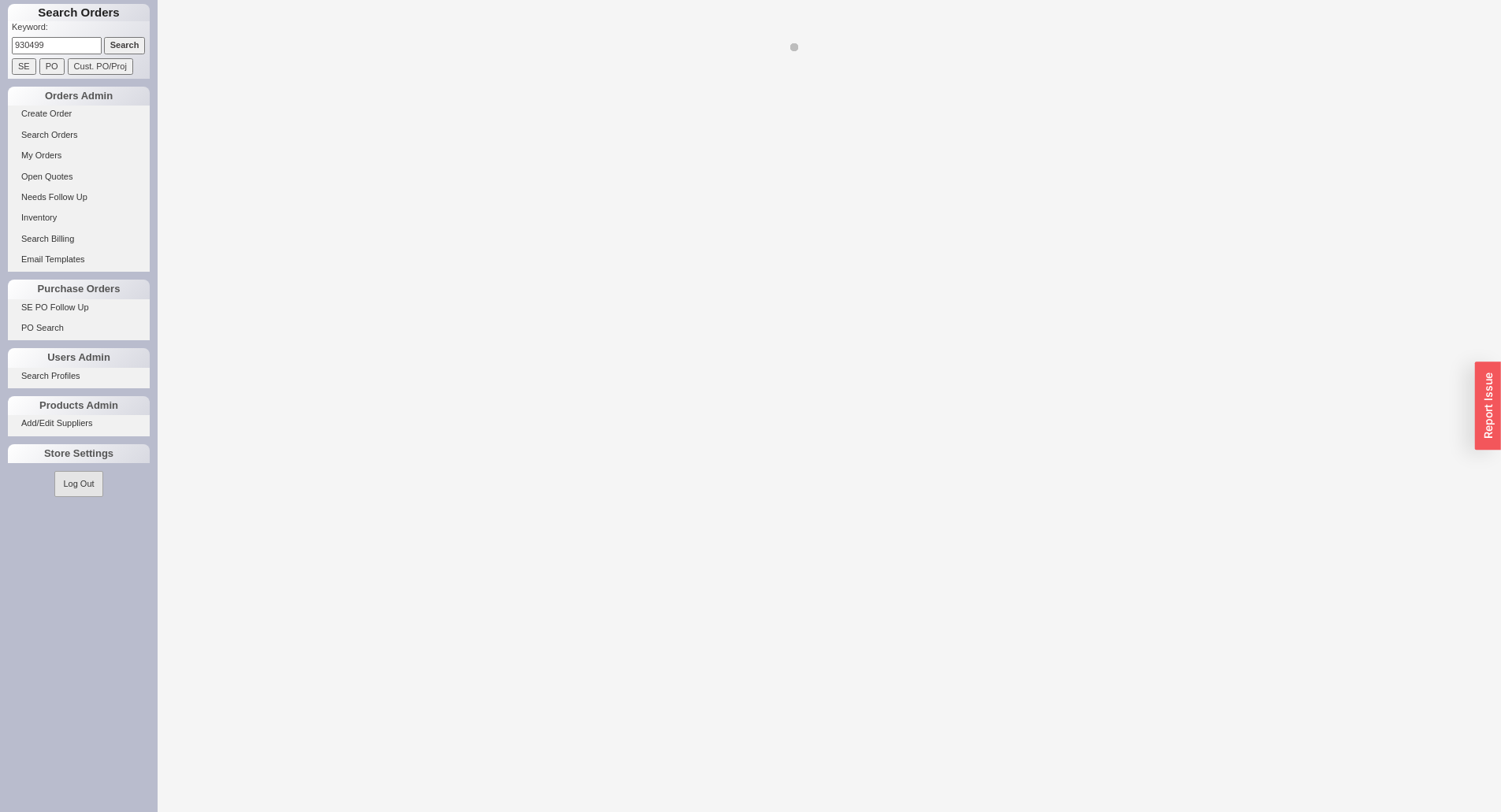
select select "LOW"
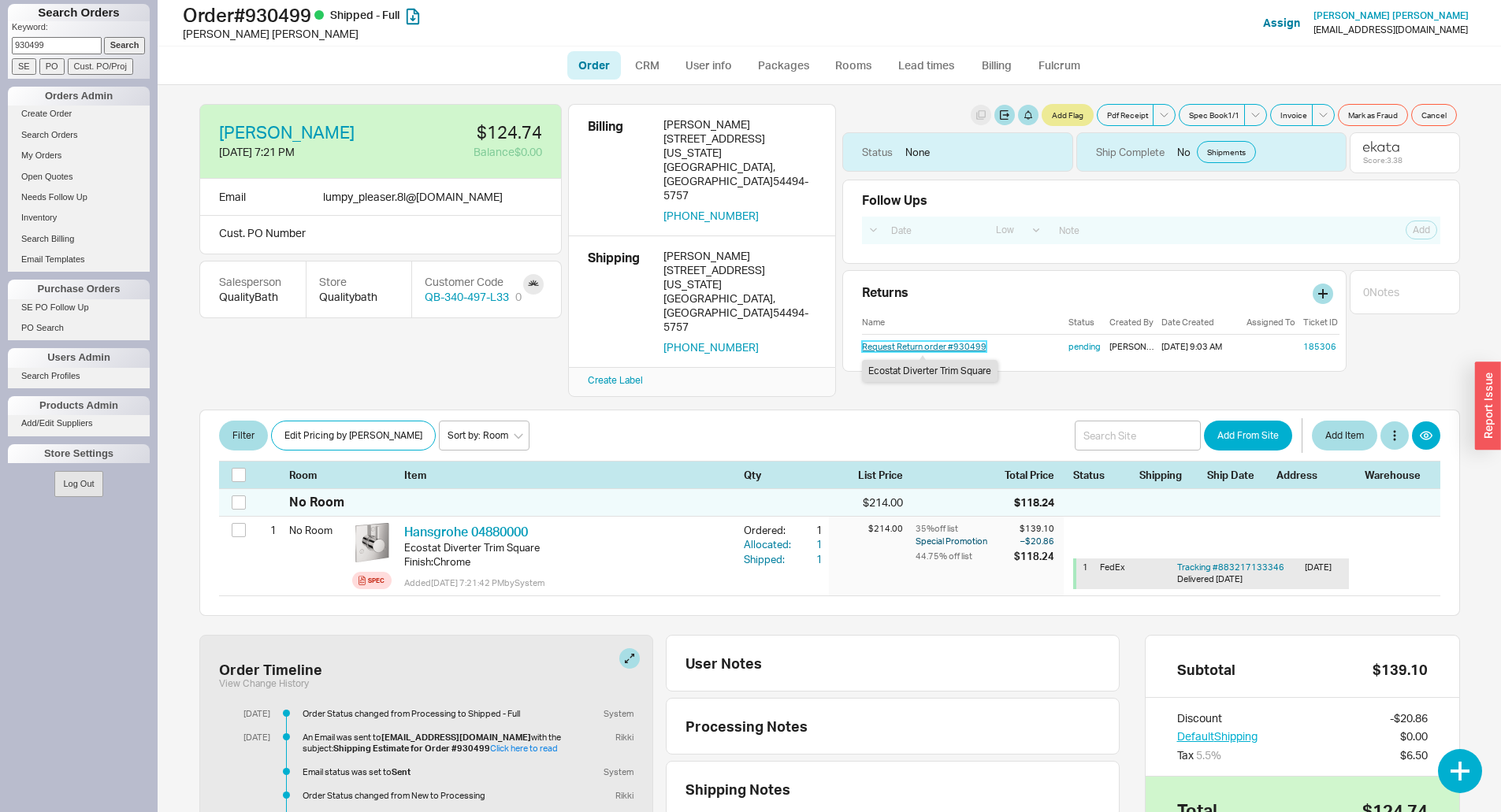
click at [897, 346] on link "Request Return order #930499" at bounding box center [923, 347] width 124 height 11
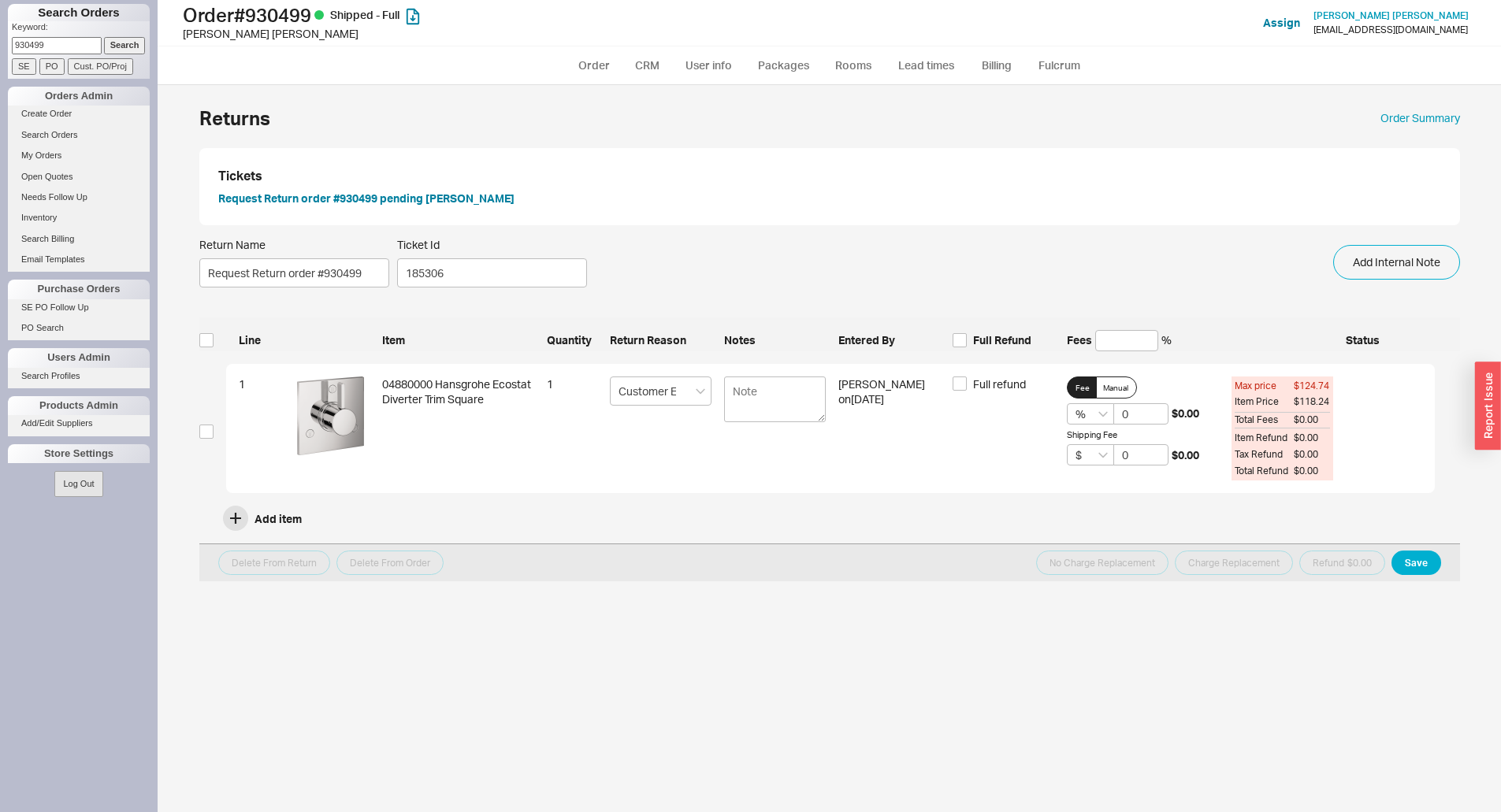
click at [48, 45] on input "930499" at bounding box center [56, 45] width 90 height 16
type input "932523"
click at [104, 37] on input "Search" at bounding box center [124, 45] width 42 height 16
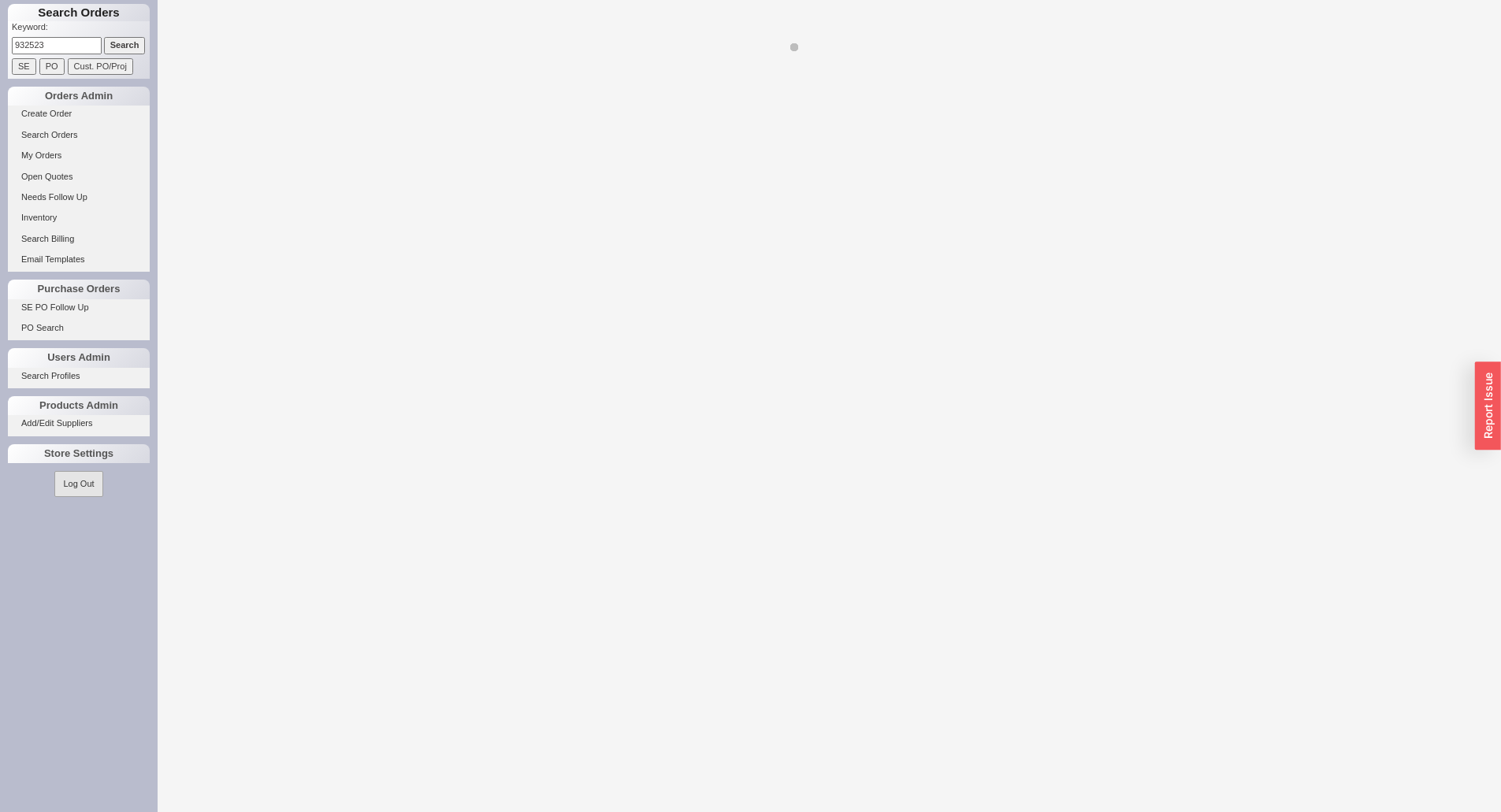
select select "LOW"
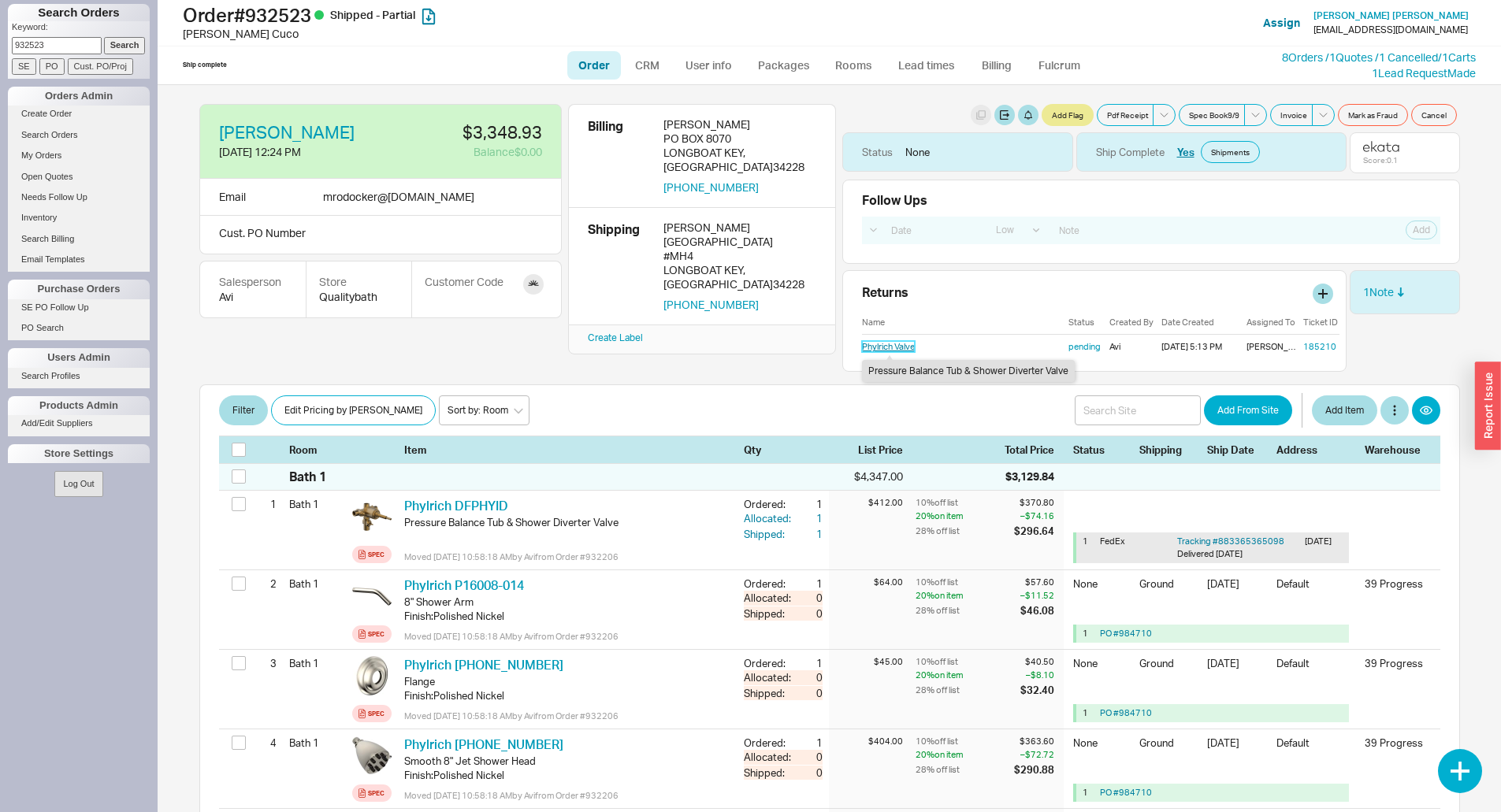
click at [892, 350] on link "Phylrich Valve" at bounding box center [888, 347] width 53 height 11
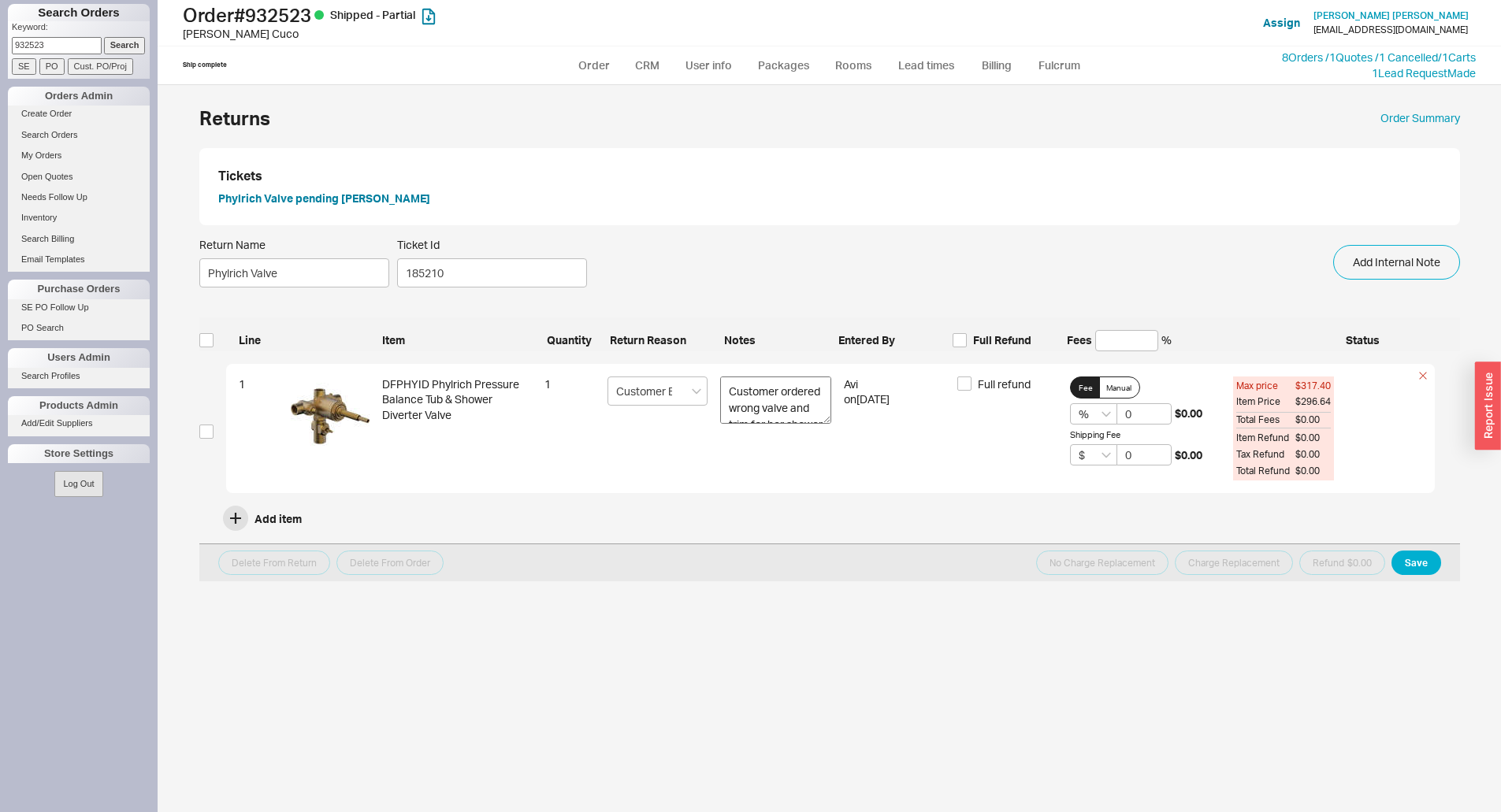
drag, startPoint x: 820, startPoint y: 420, endPoint x: 816, endPoint y: 407, distance: 13.6
click at [818, 411] on textarea "Customer ordered wrong valve and trim for her shower set" at bounding box center [775, 400] width 111 height 47
click at [61, 39] on input "932523" at bounding box center [56, 45] width 90 height 16
type input "9"
type input "930532"
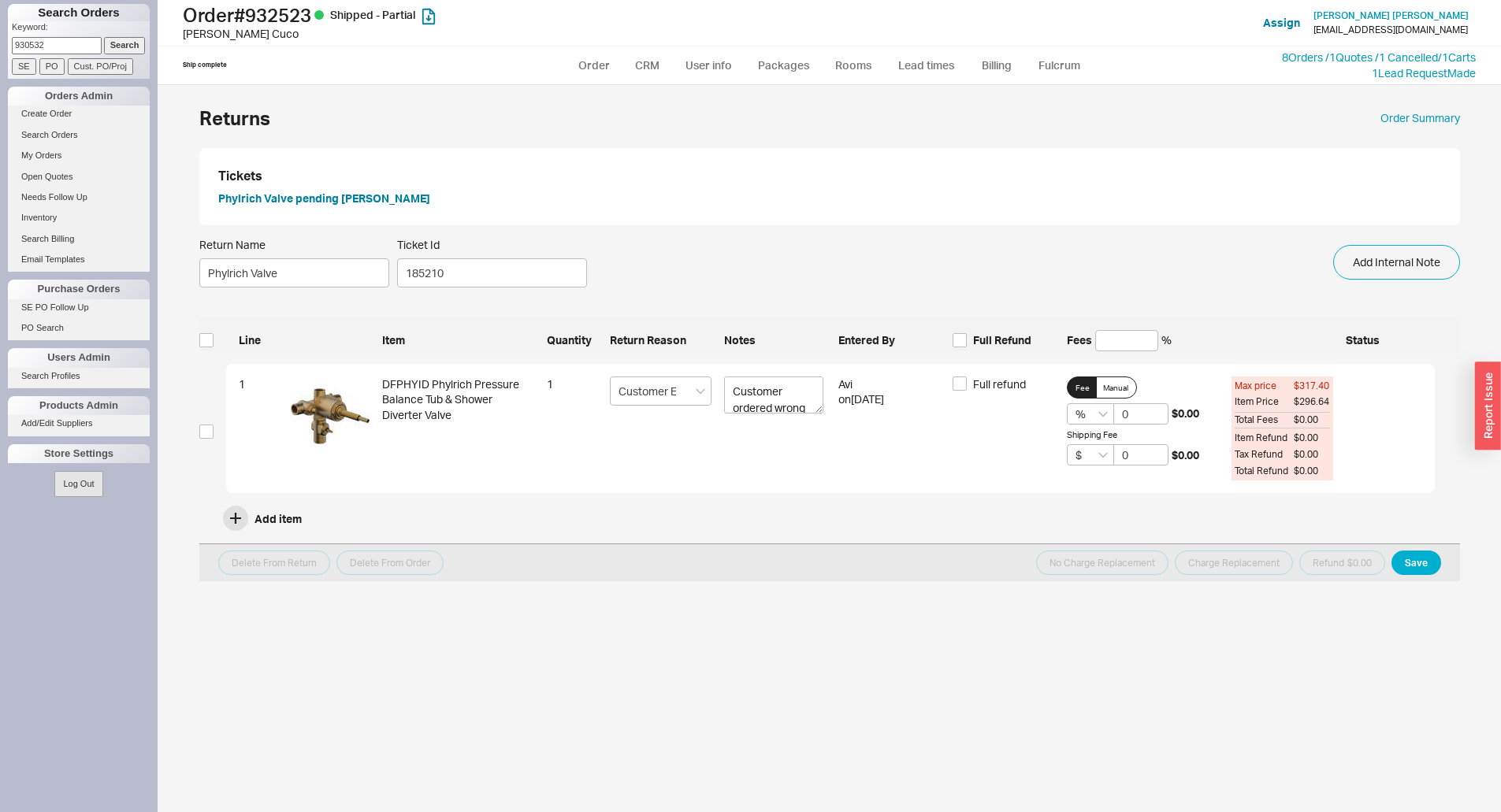
click at [104, 37] on input "Search" at bounding box center [124, 45] width 42 height 16
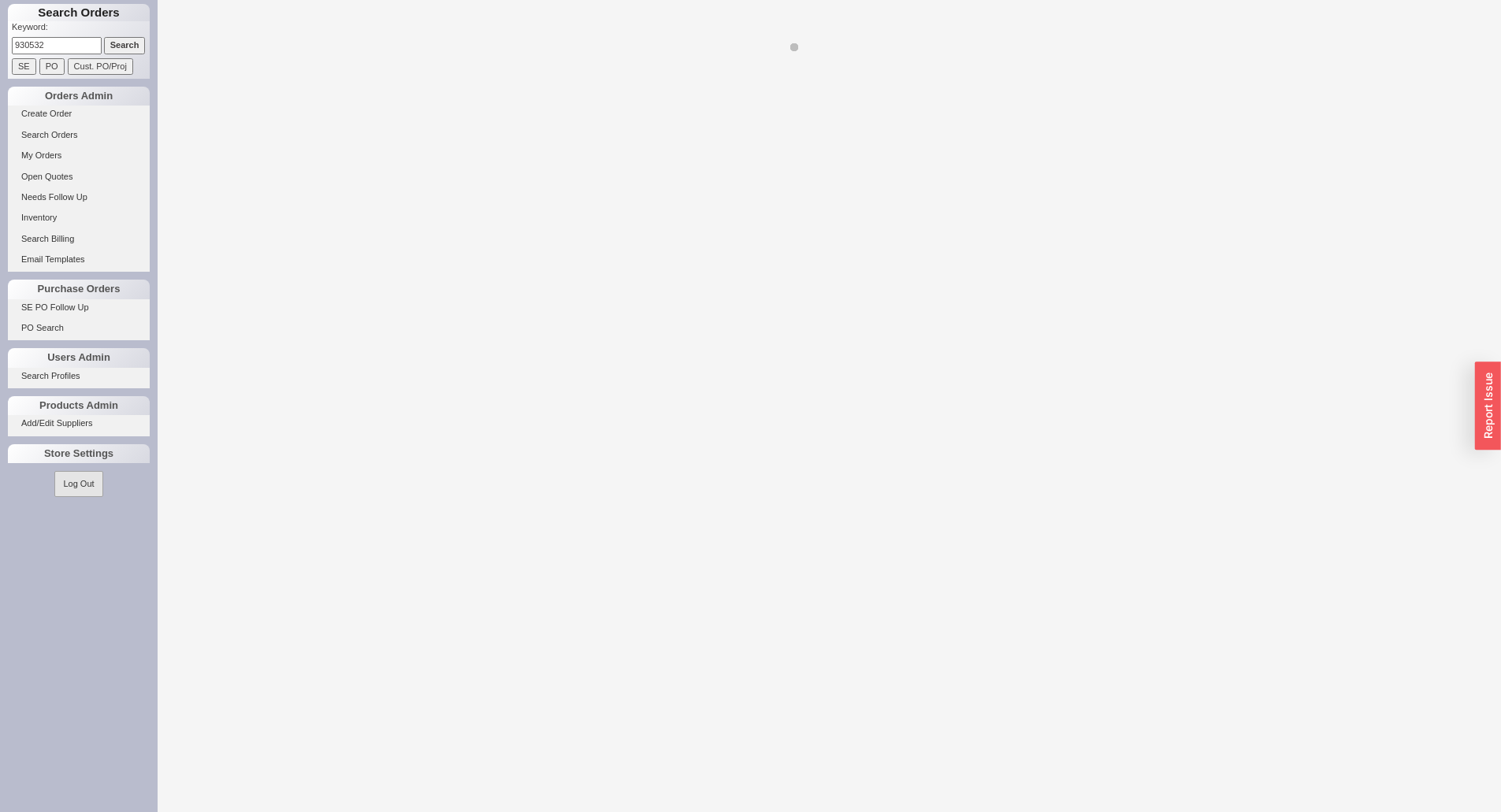
select select "LOW"
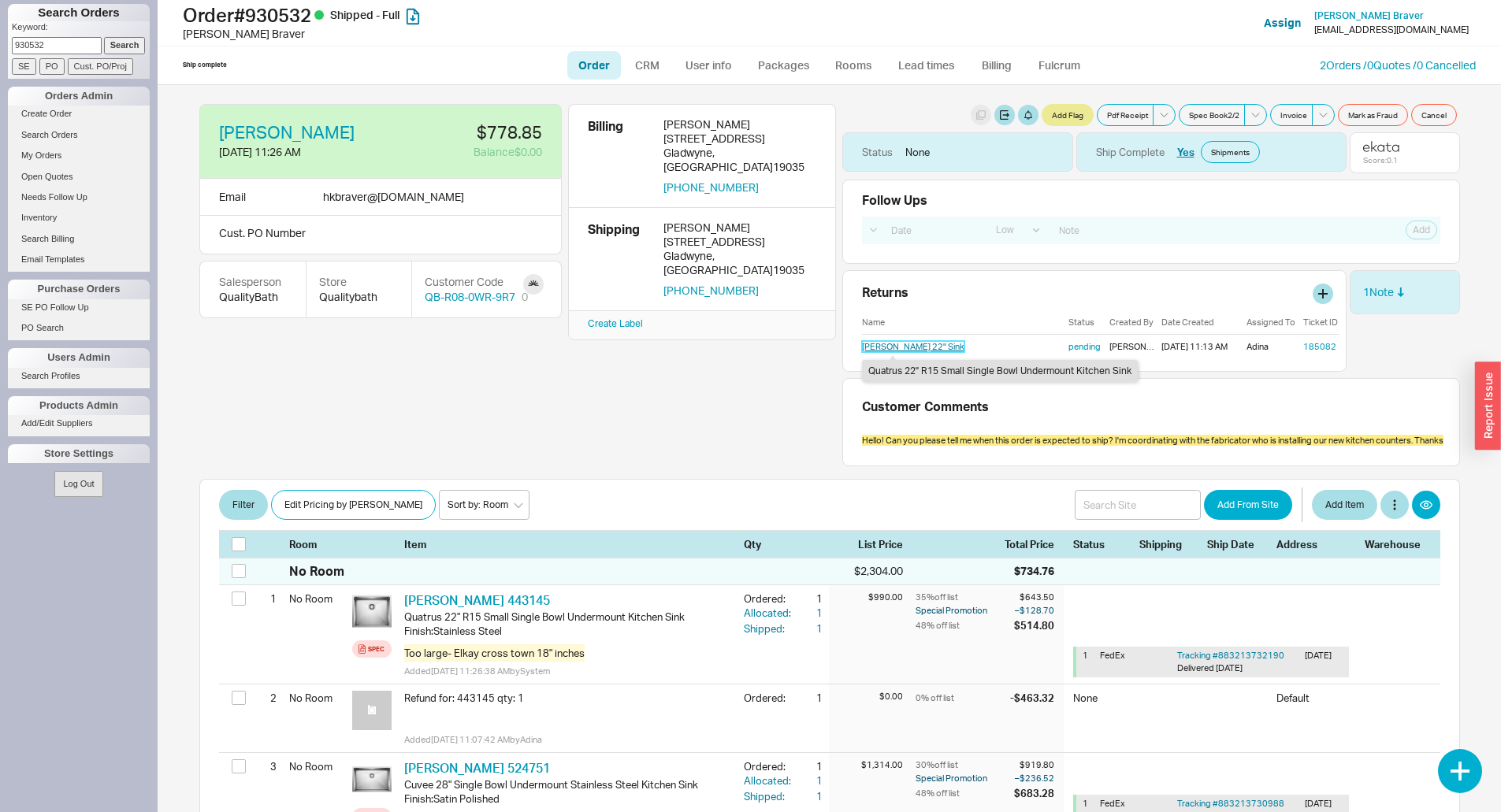
click at [879, 348] on link "[PERSON_NAME] 22" Sink" at bounding box center [913, 347] width 103 height 11
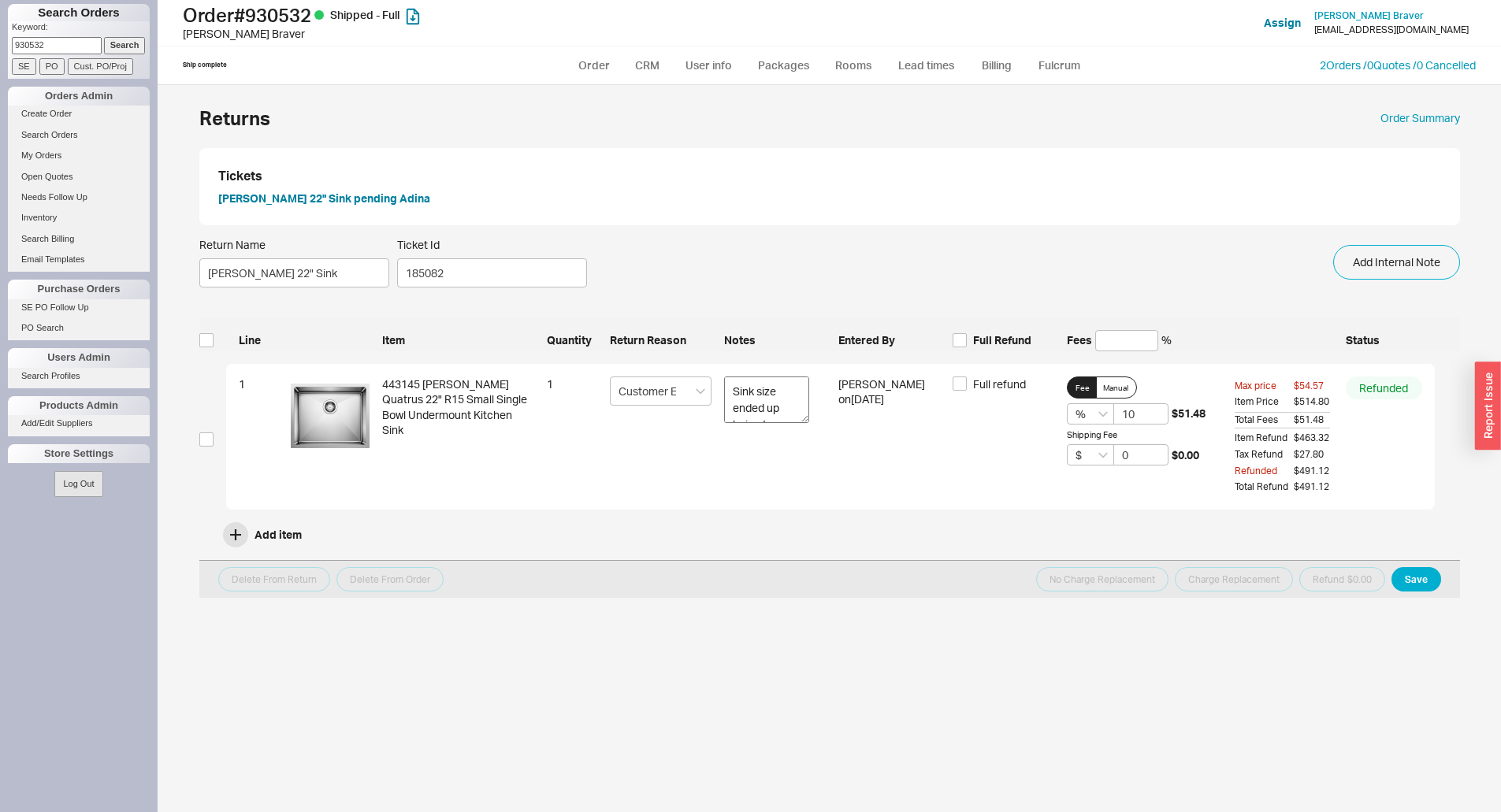
drag, startPoint x: 814, startPoint y: 418, endPoint x: 794, endPoint y: 418, distance: 20.0
click at [797, 419] on textarea "Sink size ended up being to large." at bounding box center [767, 399] width 86 height 47
